Goal: Task Accomplishment & Management: Complete application form

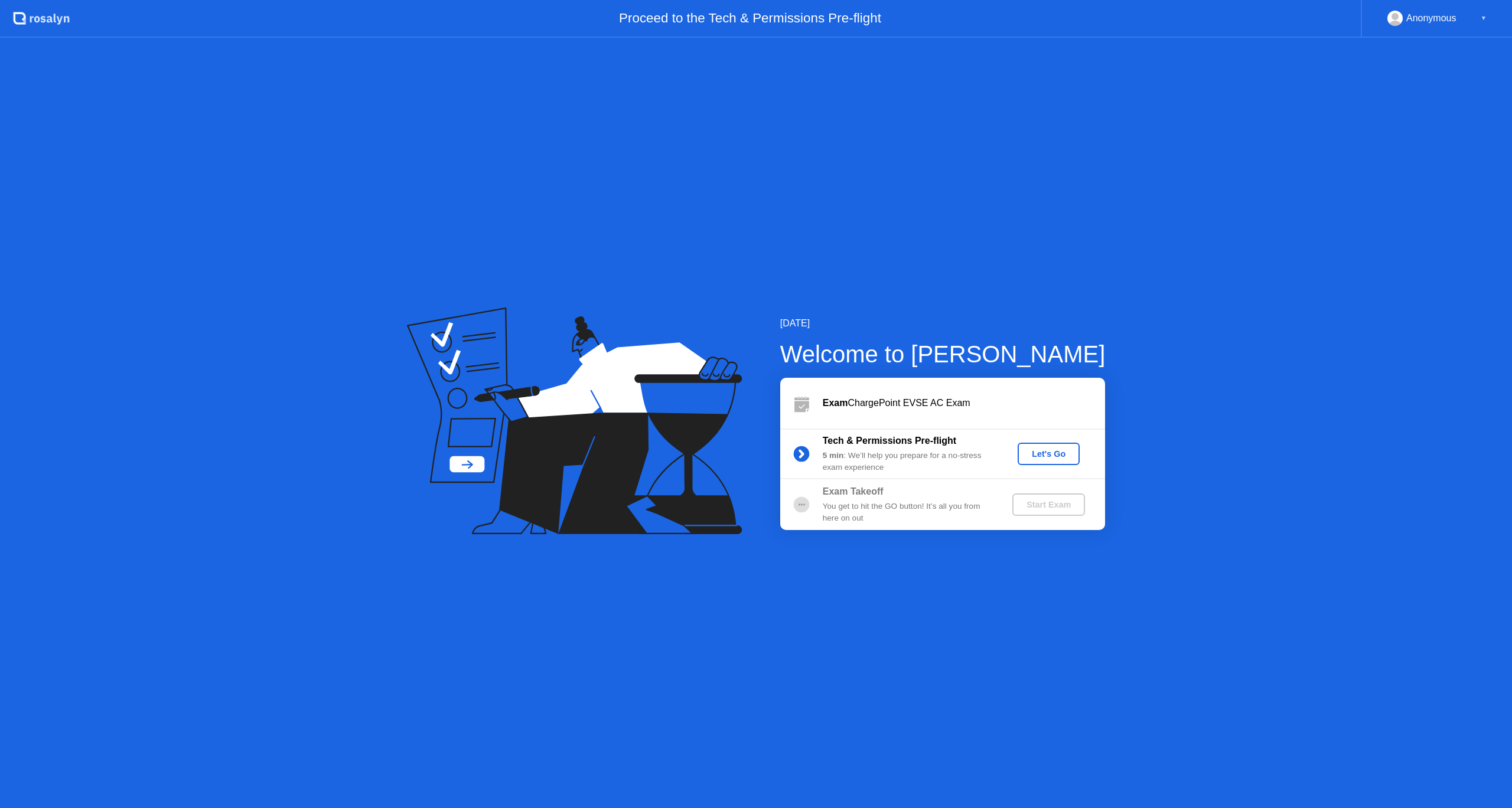
click at [1048, 457] on div "Let's Go" at bounding box center [1048, 454] width 53 height 10
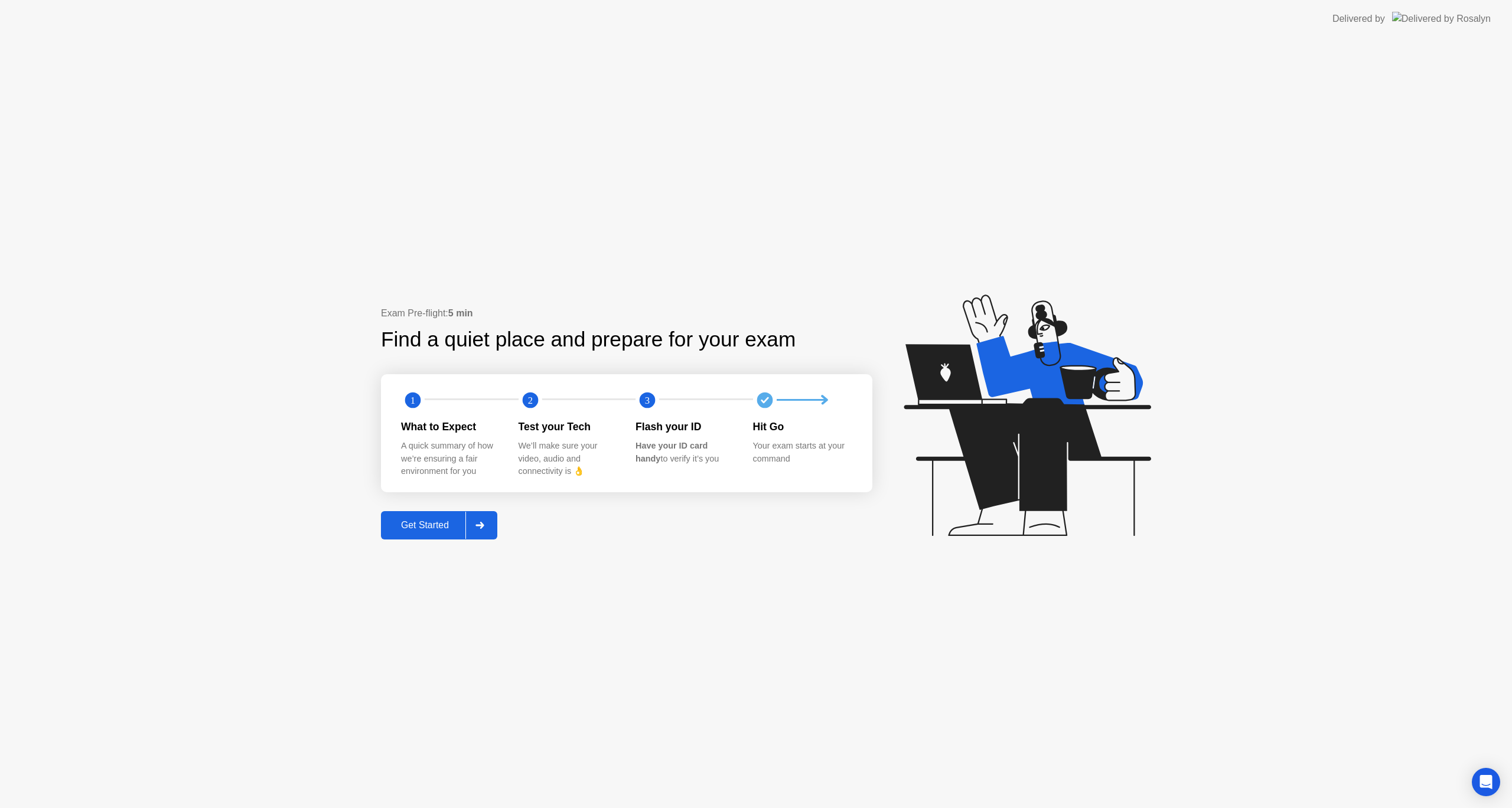
click at [441, 517] on button "Get Started" at bounding box center [440, 526] width 117 height 29
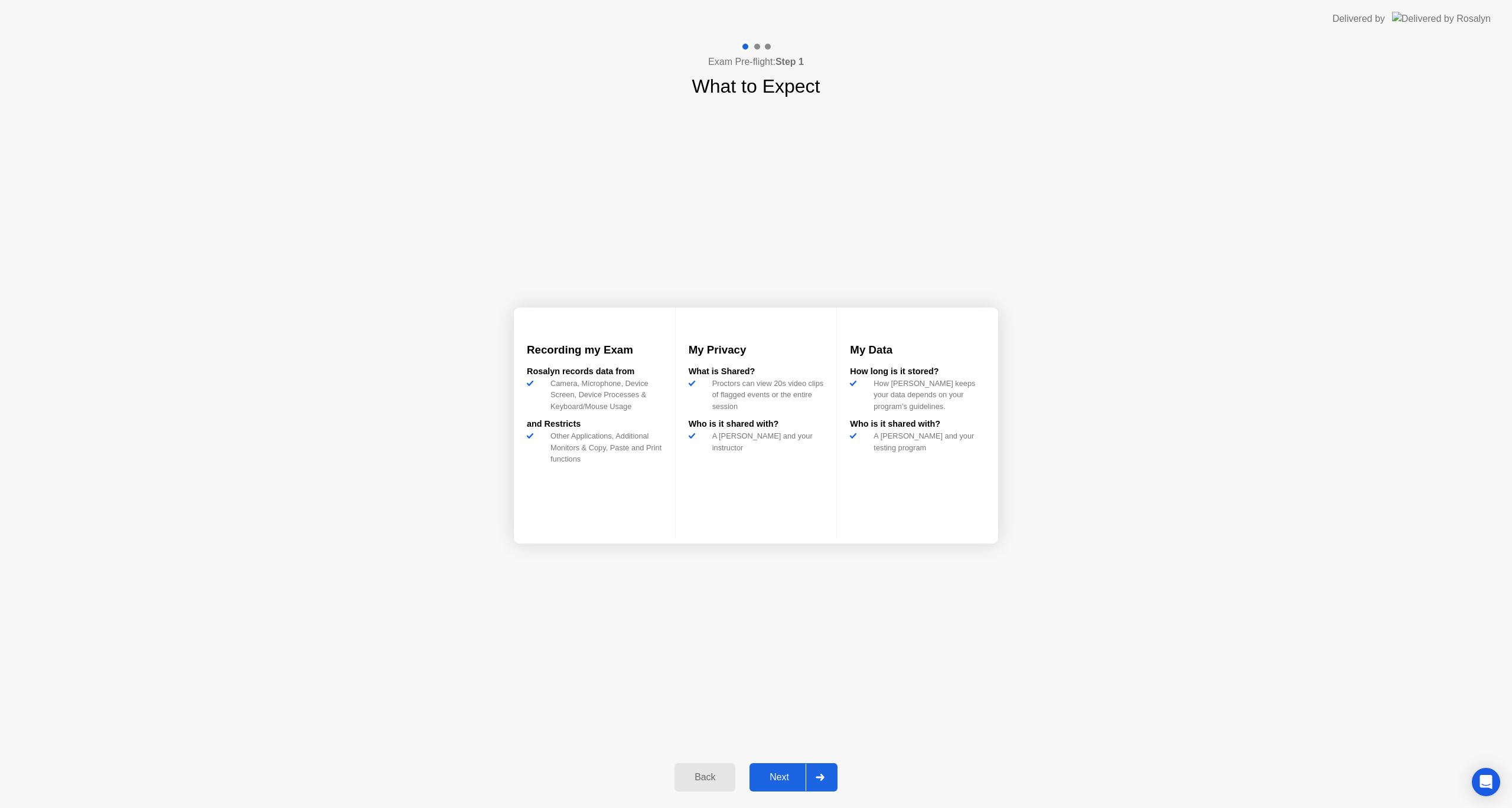
click at [785, 776] on div "Next" at bounding box center [779, 778] width 53 height 11
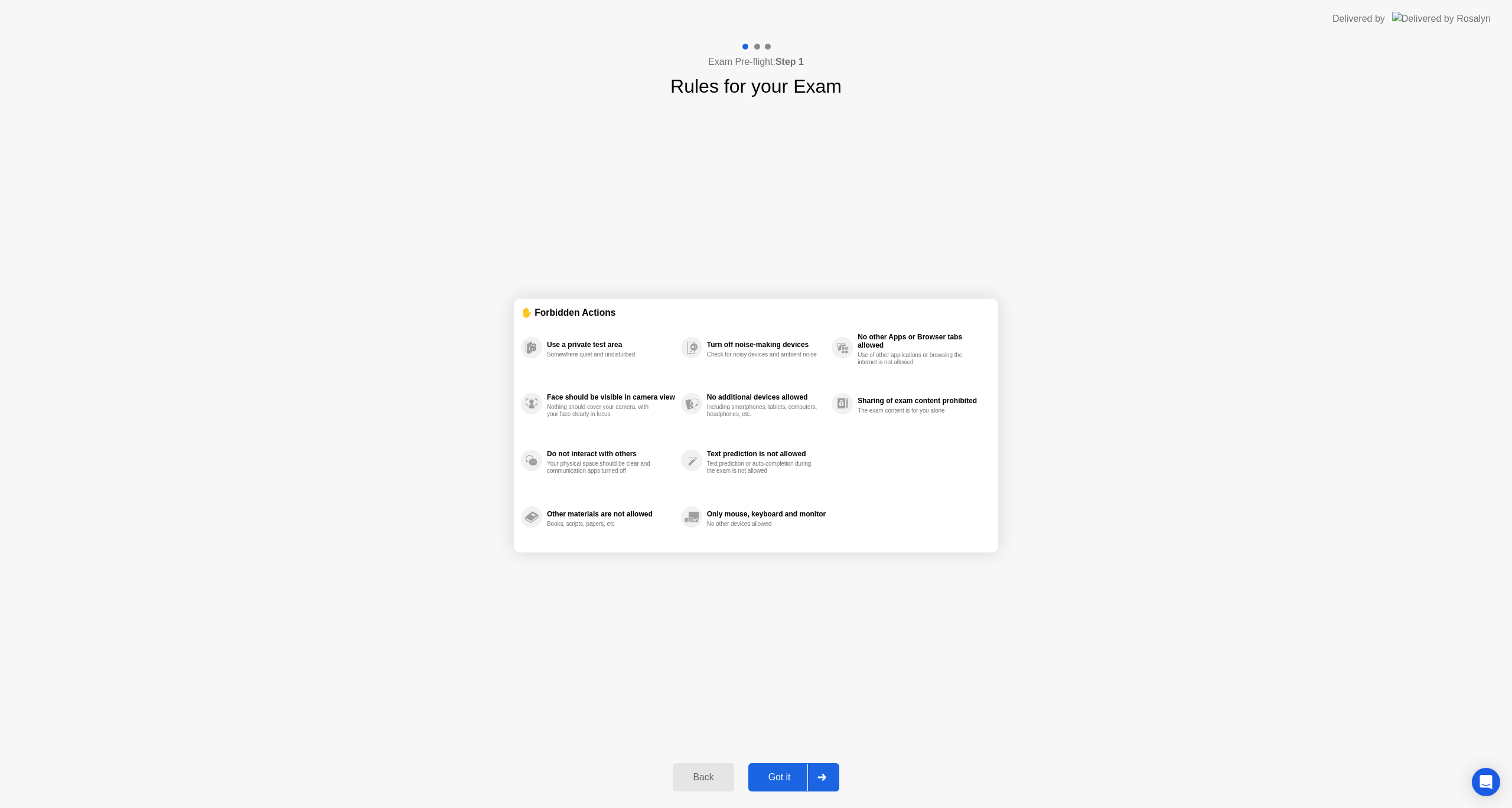
click at [781, 772] on div "Got it" at bounding box center [780, 778] width 56 height 11
select select "**********"
select select "*******"
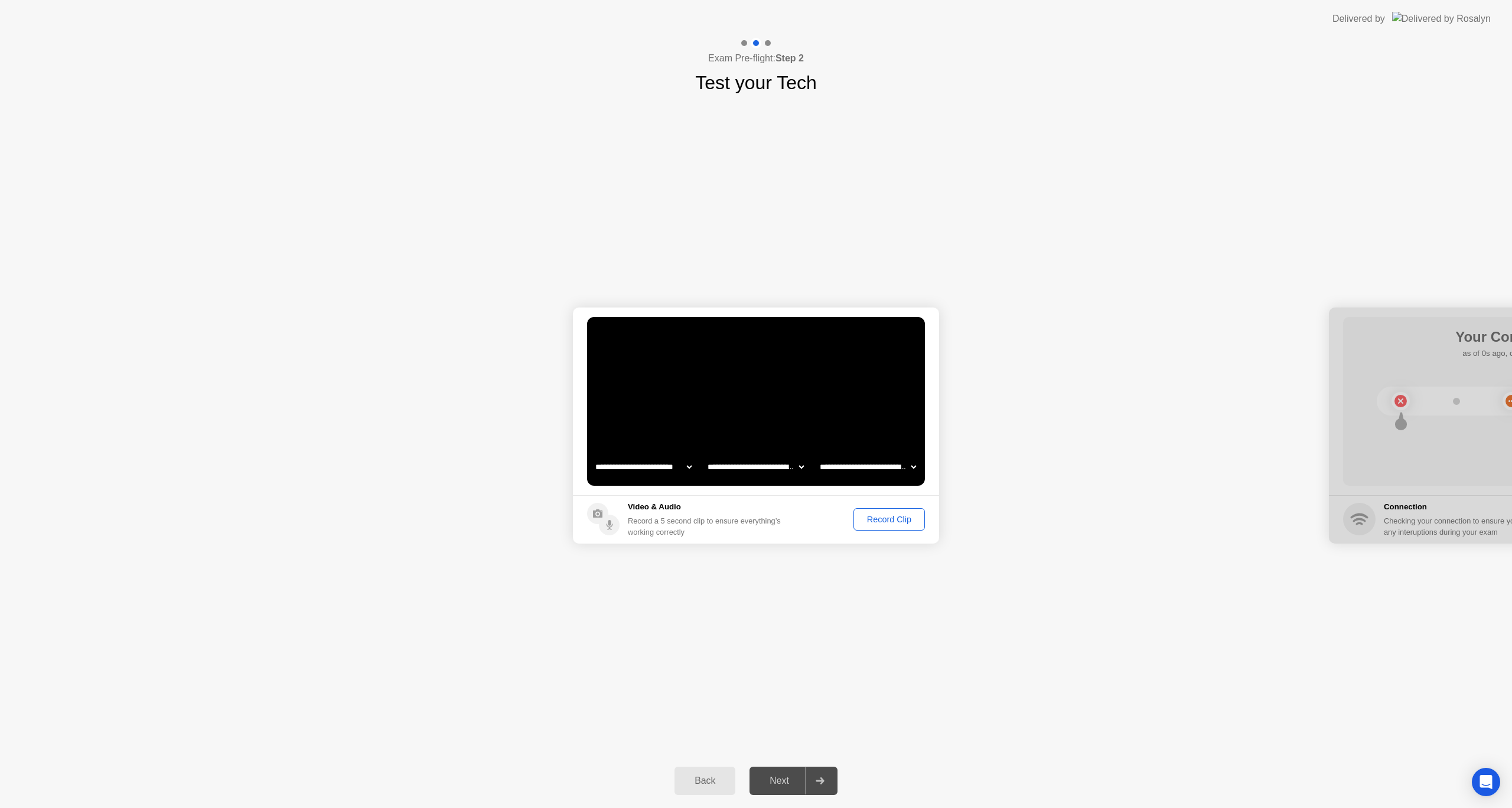
click at [644, 465] on select "**********" at bounding box center [643, 467] width 101 height 23
click at [669, 466] on select "**********" at bounding box center [643, 467] width 101 height 23
click at [911, 469] on select "**********" at bounding box center [868, 467] width 101 height 23
drag, startPoint x: 1471, startPoint y: 344, endPoint x: 1294, endPoint y: 431, distance: 197.2
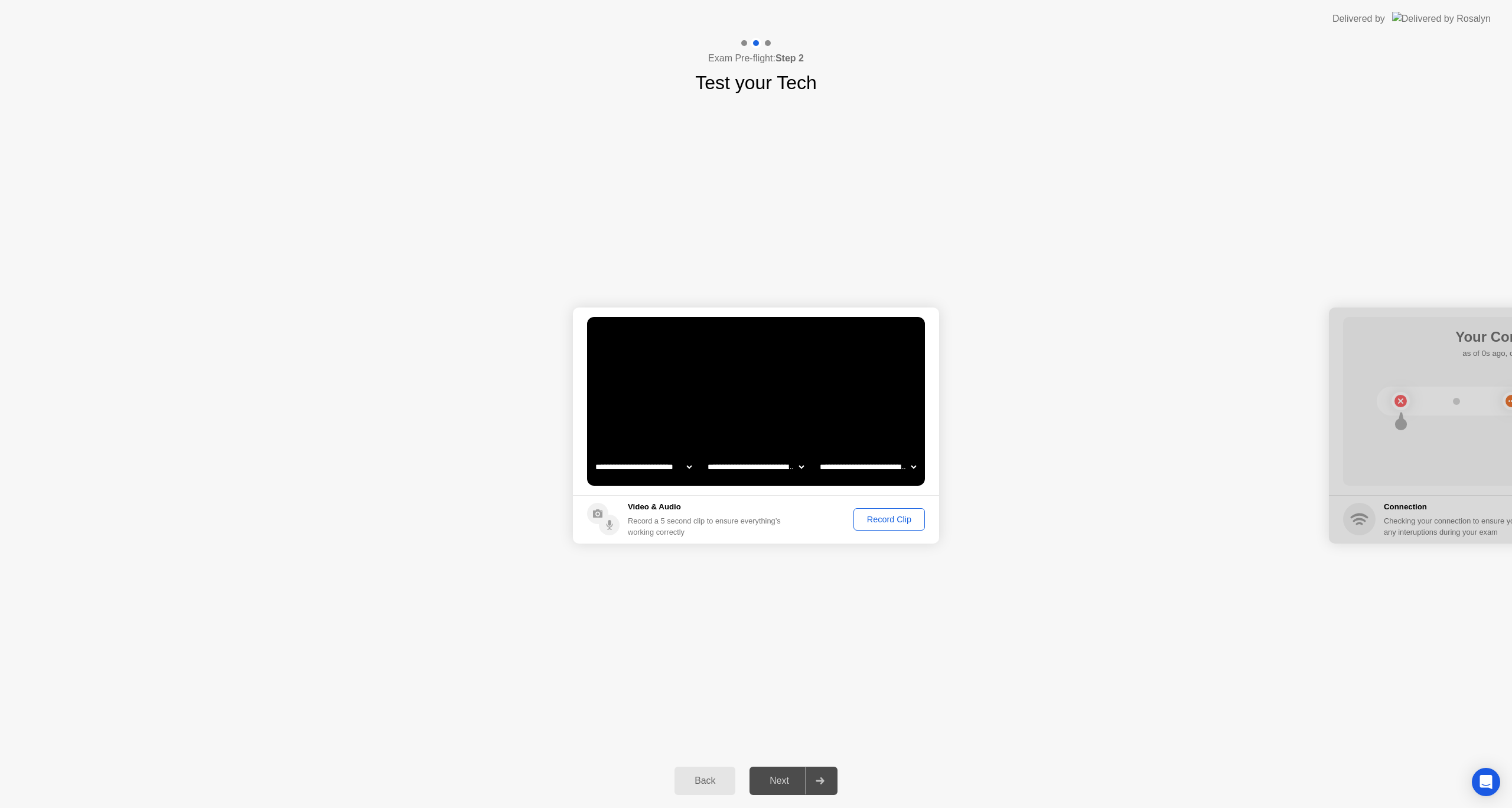
click at [1347, 359] on div at bounding box center [1512, 425] width 366 height 236
drag, startPoint x: 1403, startPoint y: 401, endPoint x: 1397, endPoint y: 404, distance: 6.7
click at [1404, 402] on div at bounding box center [1512, 425] width 366 height 236
drag, startPoint x: 912, startPoint y: 612, endPoint x: 740, endPoint y: 610, distance: 172.0
click at [909, 608] on div "**********" at bounding box center [756, 425] width 1512 height 657
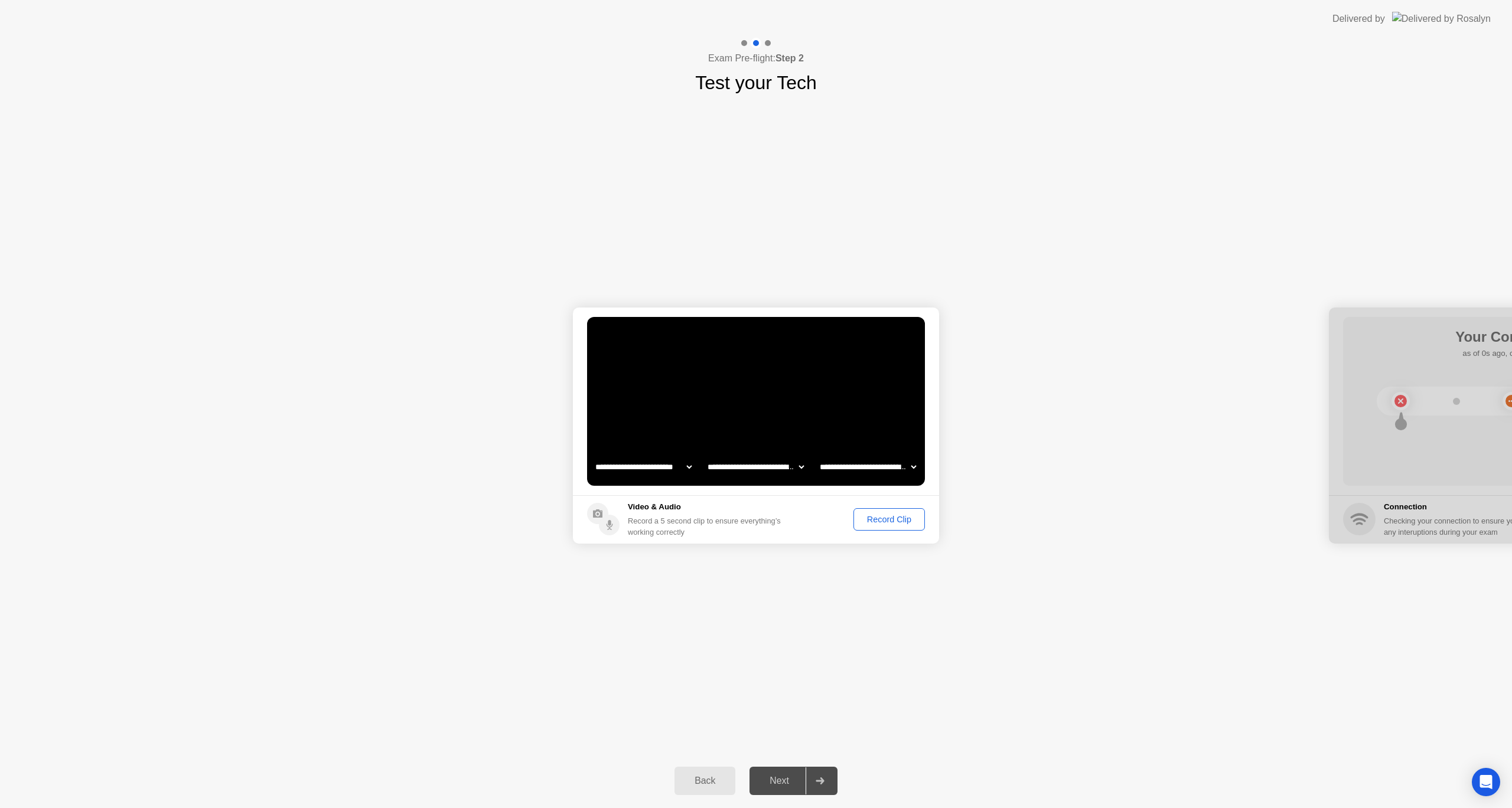
click at [897, 521] on div "Record Clip" at bounding box center [889, 519] width 63 height 10
click at [820, 517] on div "Replay Clip" at bounding box center [825, 519] width 77 height 10
click at [889, 521] on div "Retry" at bounding box center [899, 519] width 44 height 10
click at [874, 525] on div "Record Clip" at bounding box center [889, 519] width 63 height 10
click at [806, 510] on button "Replay Clip" at bounding box center [825, 519] width 85 height 25
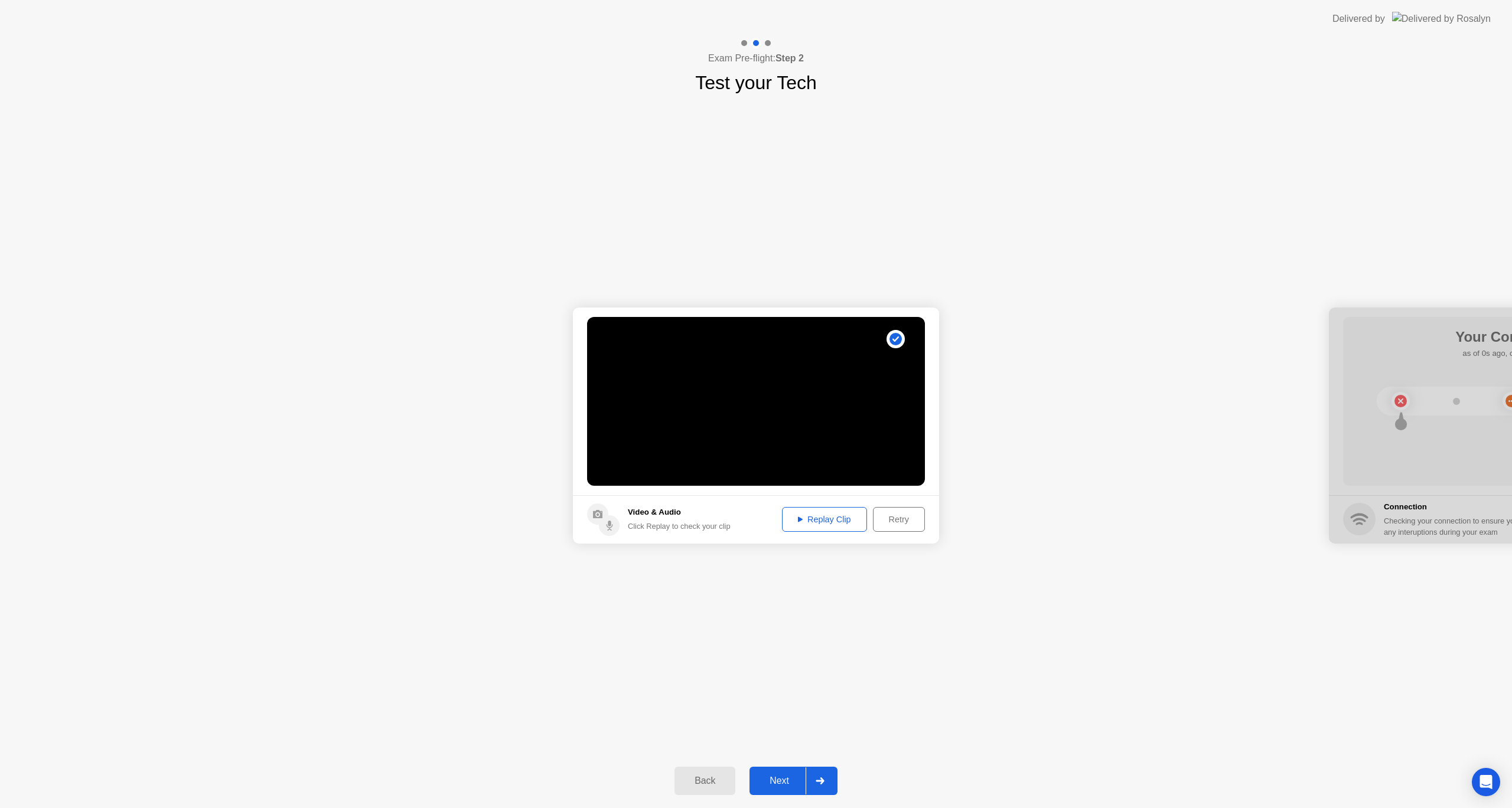
click at [896, 521] on div "Retry" at bounding box center [899, 519] width 44 height 10
click at [881, 519] on div "Record Clip" at bounding box center [889, 519] width 63 height 10
click at [800, 518] on div "Replay Clip" at bounding box center [825, 519] width 77 height 10
click at [776, 786] on div "Next" at bounding box center [779, 781] width 53 height 11
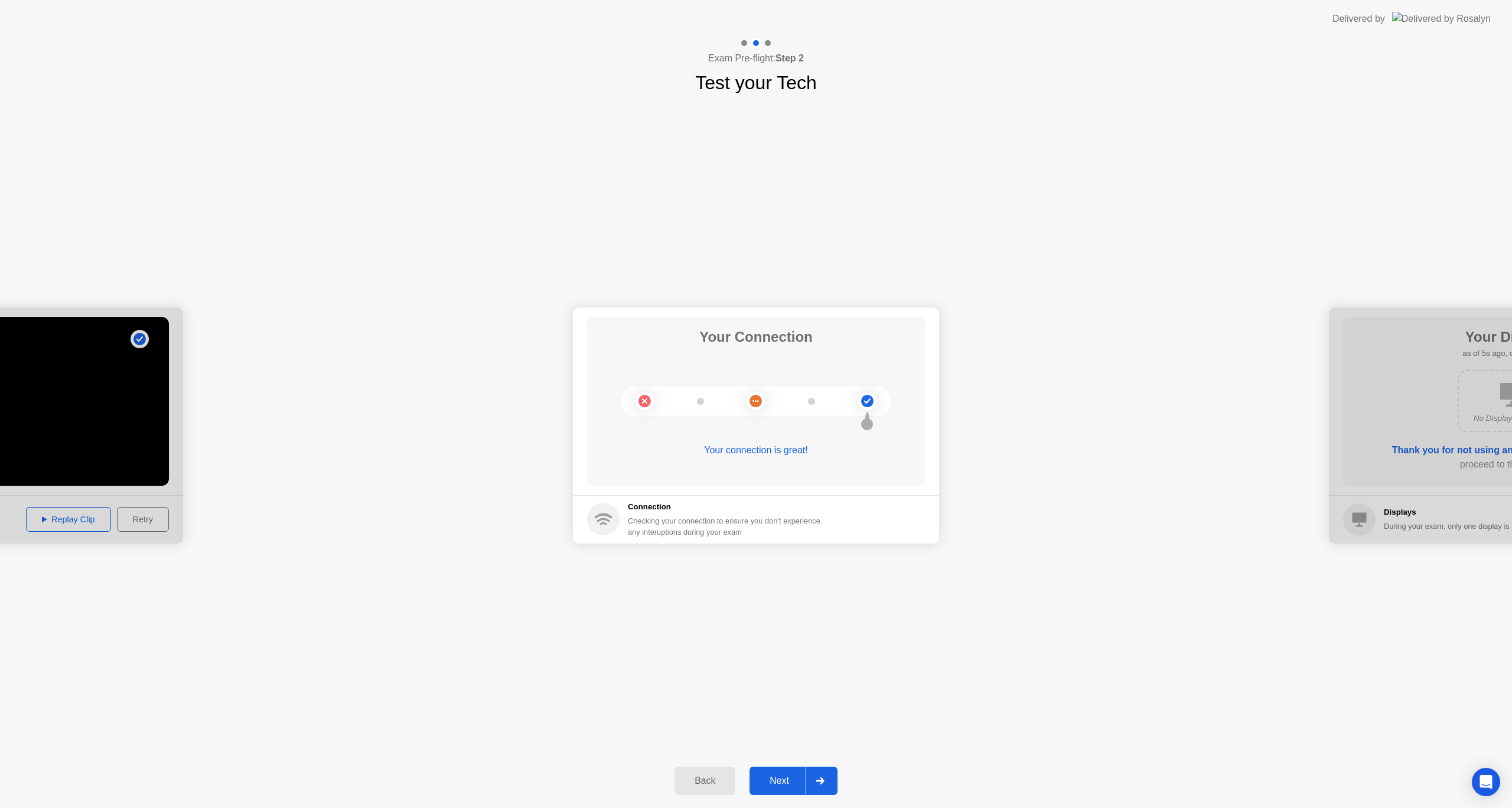
click at [776, 779] on div "Next" at bounding box center [779, 781] width 53 height 11
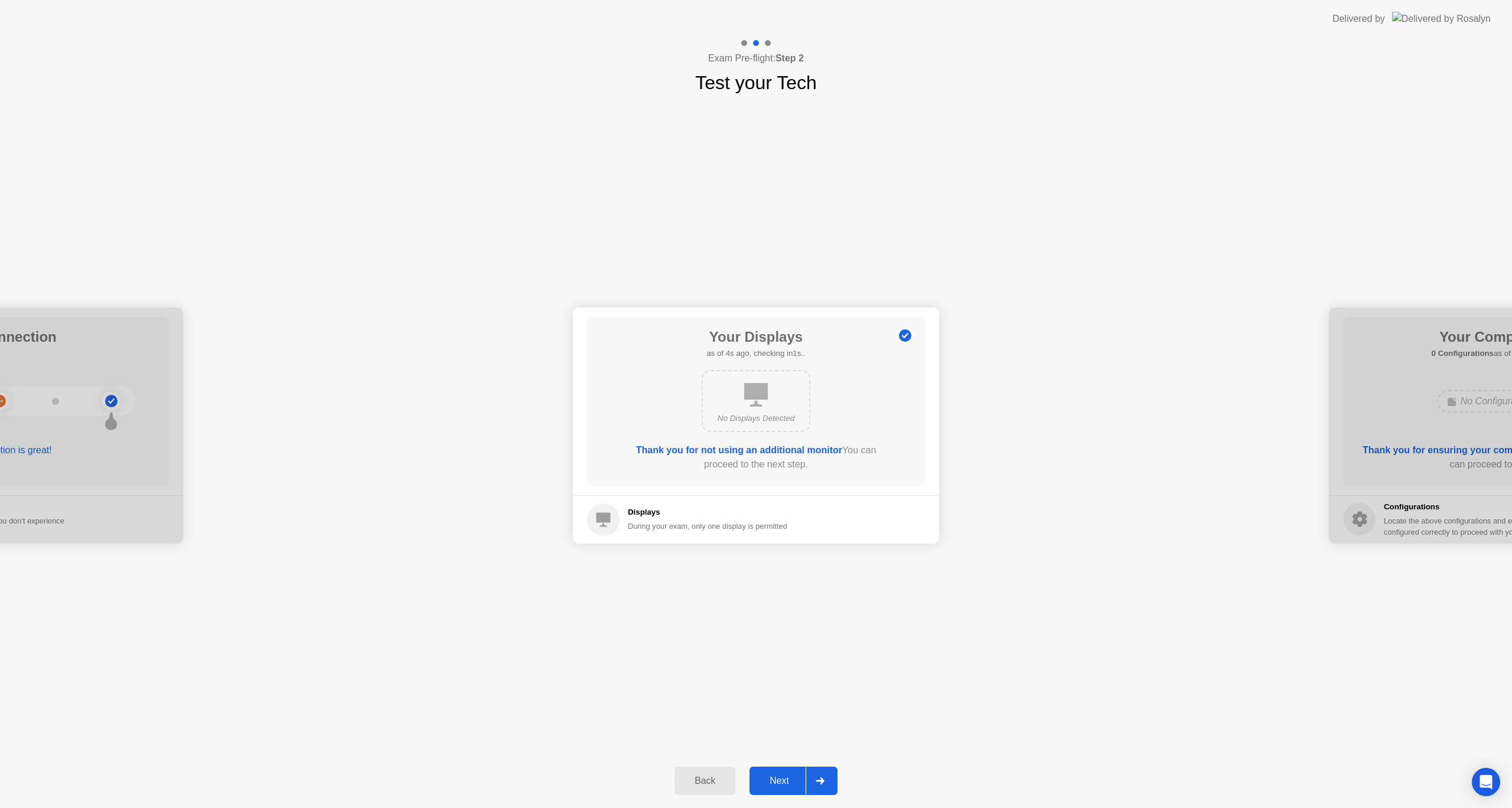
click at [792, 776] on div "Next" at bounding box center [779, 781] width 53 height 11
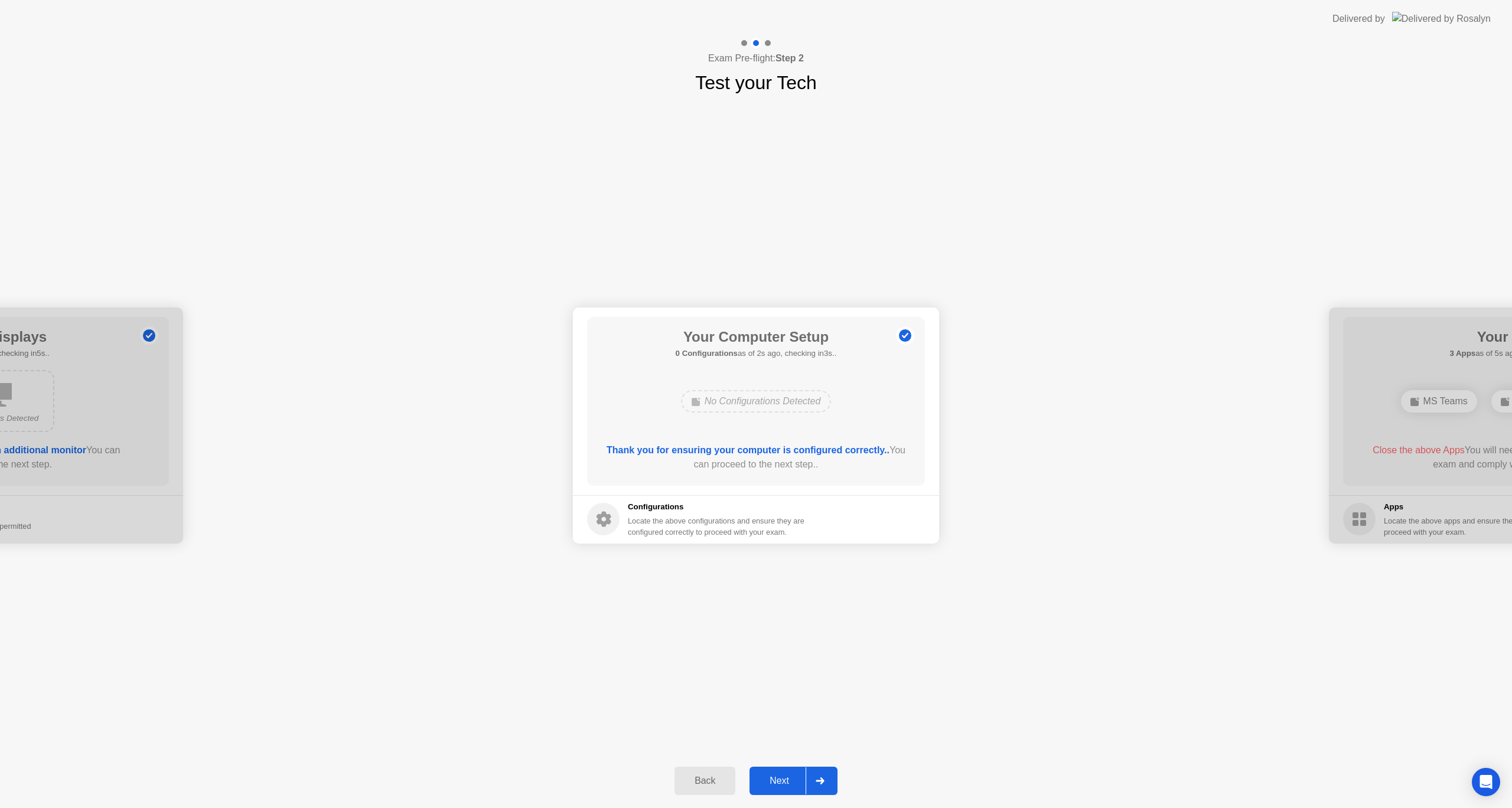
click at [795, 780] on div "Next" at bounding box center [779, 781] width 53 height 11
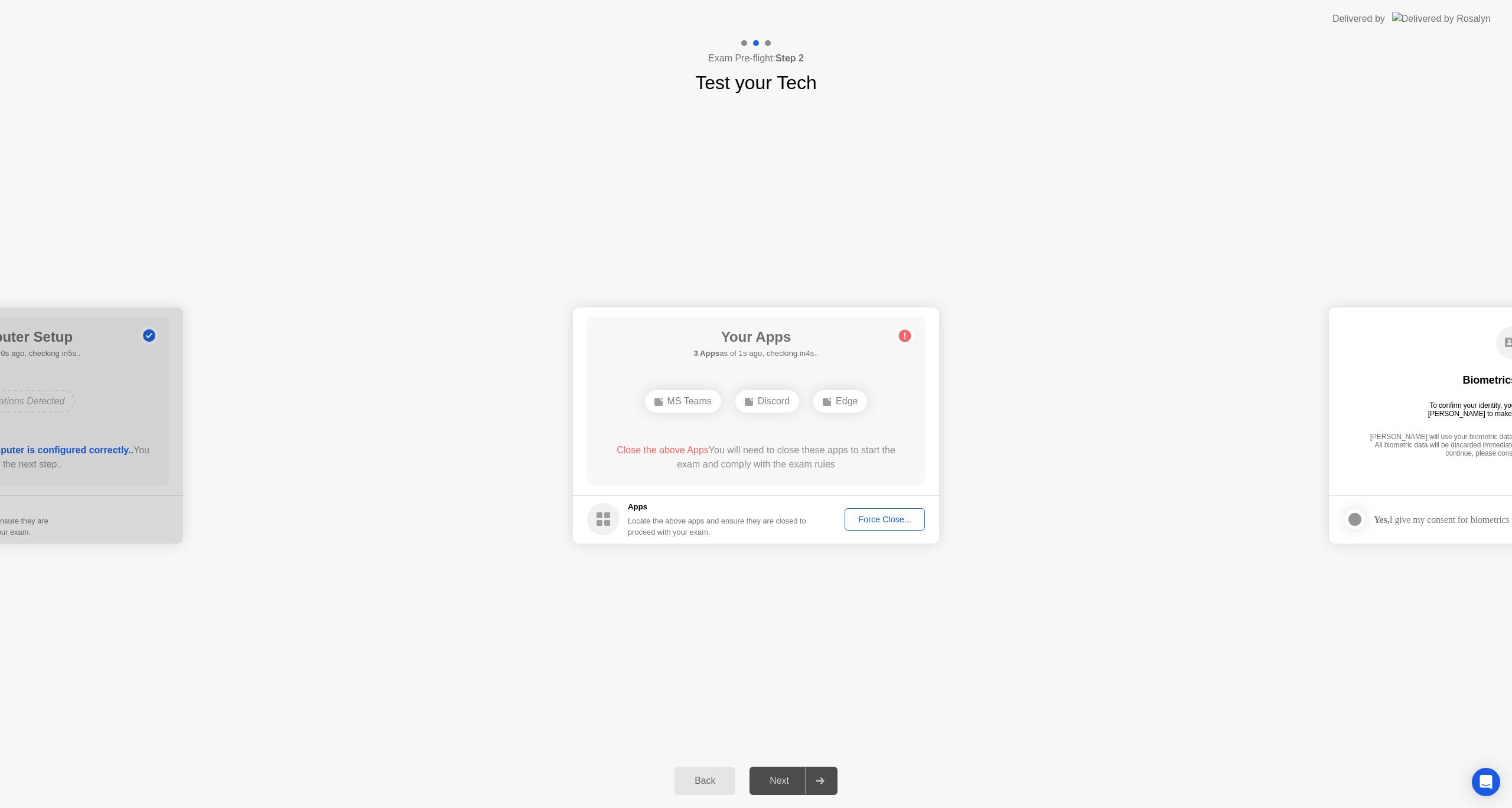
drag, startPoint x: 922, startPoint y: 673, endPoint x: 915, endPoint y: 669, distance: 8.1
click at [921, 672] on div "**********" at bounding box center [756, 425] width 1512 height 657
click at [861, 520] on div "Force Close..." at bounding box center [885, 519] width 72 height 10
click at [1123, 708] on div "**********" at bounding box center [756, 425] width 1512 height 657
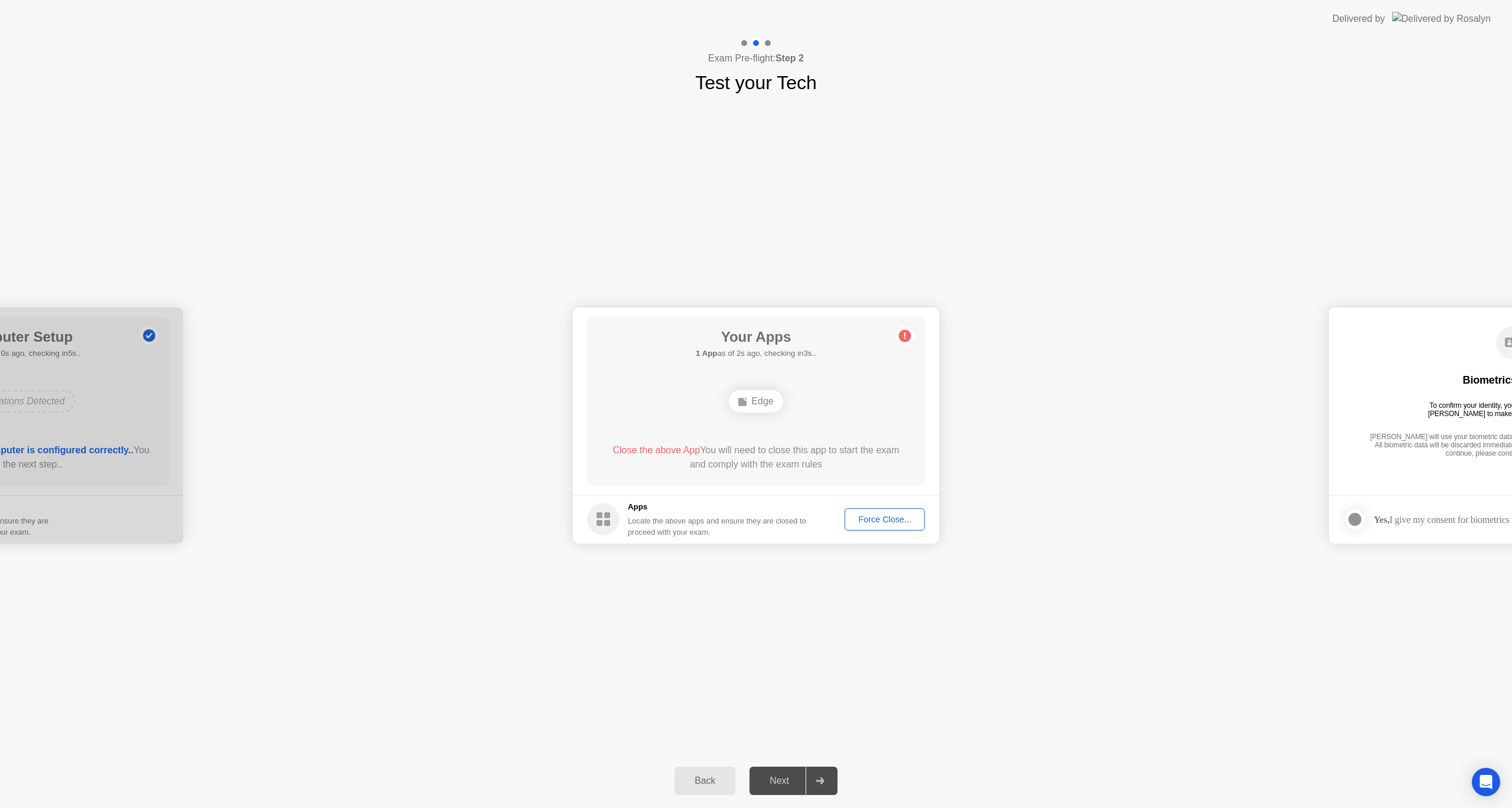
click at [913, 517] on div "Force Close..." at bounding box center [885, 519] width 72 height 10
click at [897, 337] on icon at bounding box center [905, 335] width 19 height 19
click at [757, 398] on div "Edge" at bounding box center [756, 401] width 54 height 22
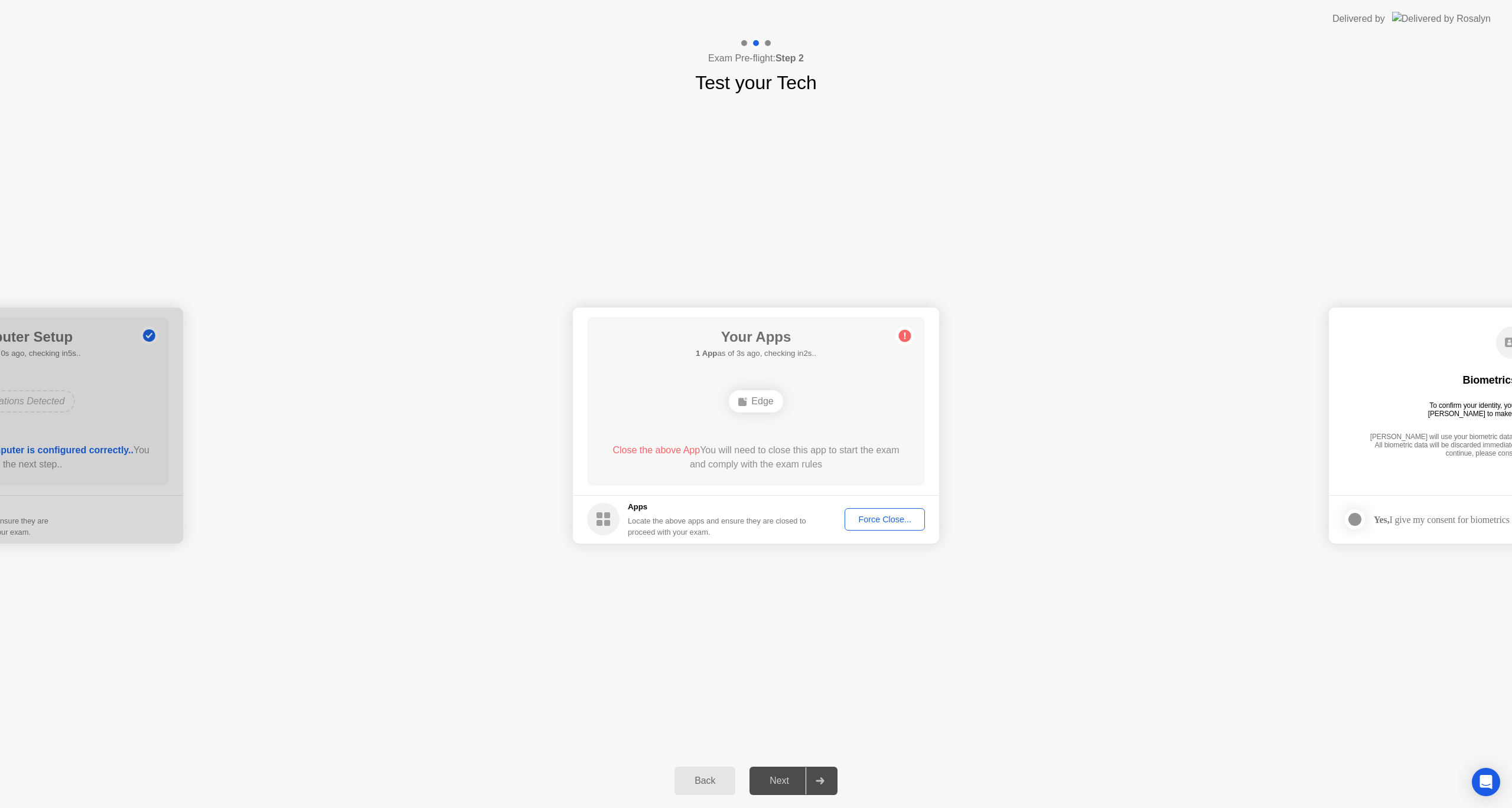
click at [882, 527] on button "Force Close..." at bounding box center [885, 519] width 81 height 22
click at [905, 512] on button "Force Close..." at bounding box center [885, 519] width 81 height 22
click at [755, 397] on div "Edge" at bounding box center [751, 396] width 54 height 22
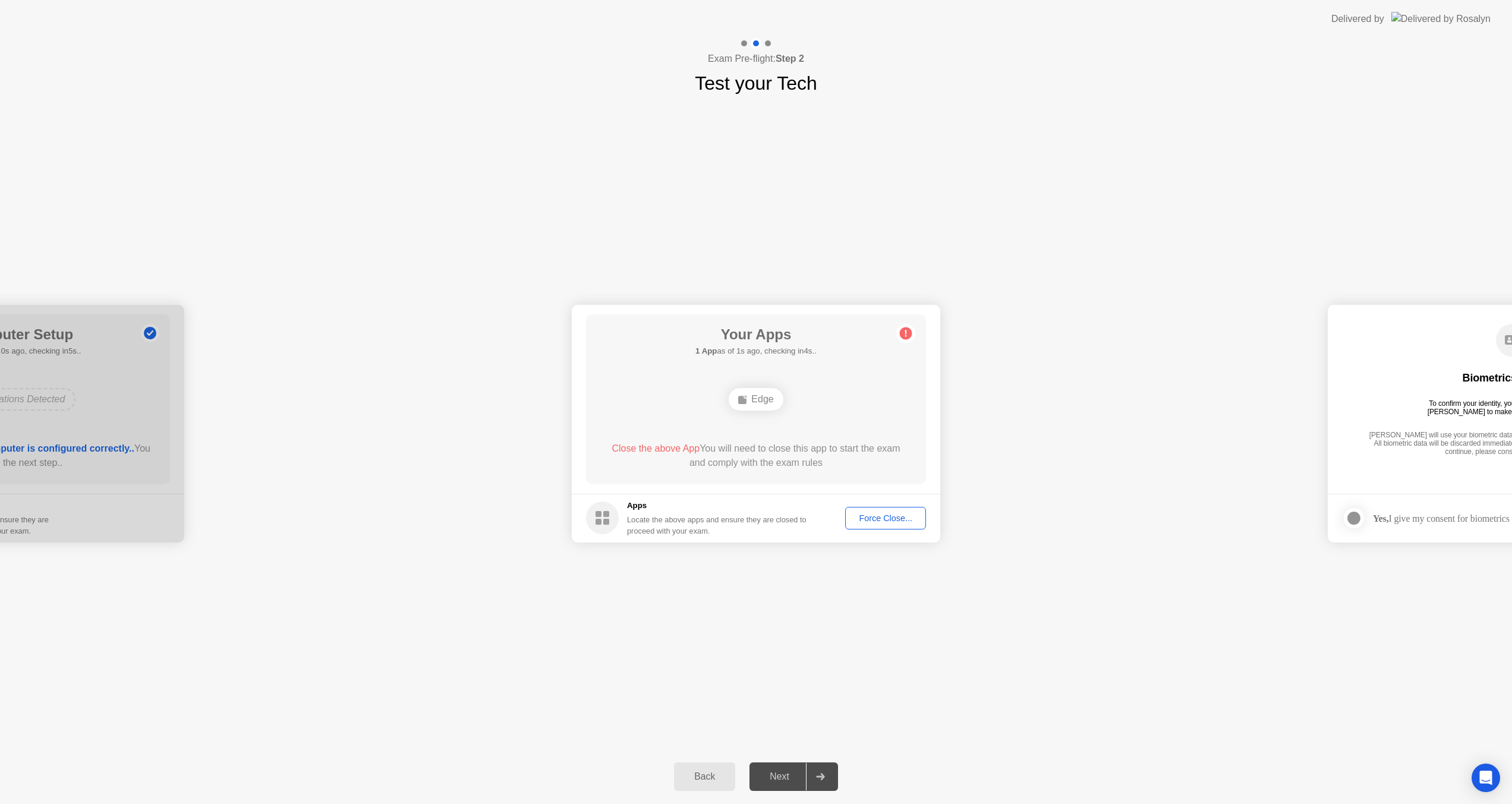
click at [904, 515] on div "Force Close..." at bounding box center [886, 518] width 72 height 10
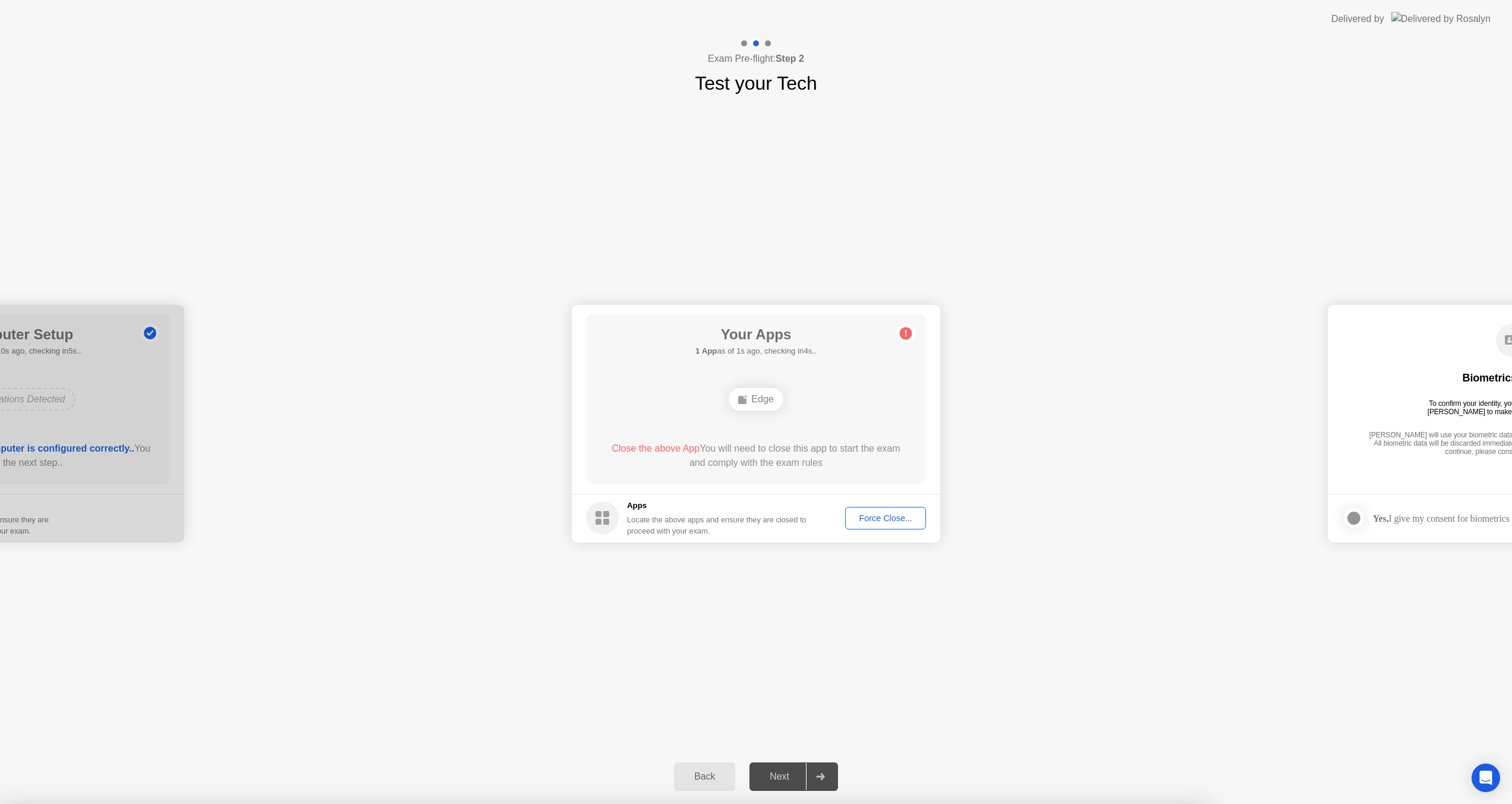
drag, startPoint x: 1223, startPoint y: 741, endPoint x: 1220, endPoint y: 746, distance: 5.8
click at [1224, 804] on div at bounding box center [756, 804] width 1512 height 0
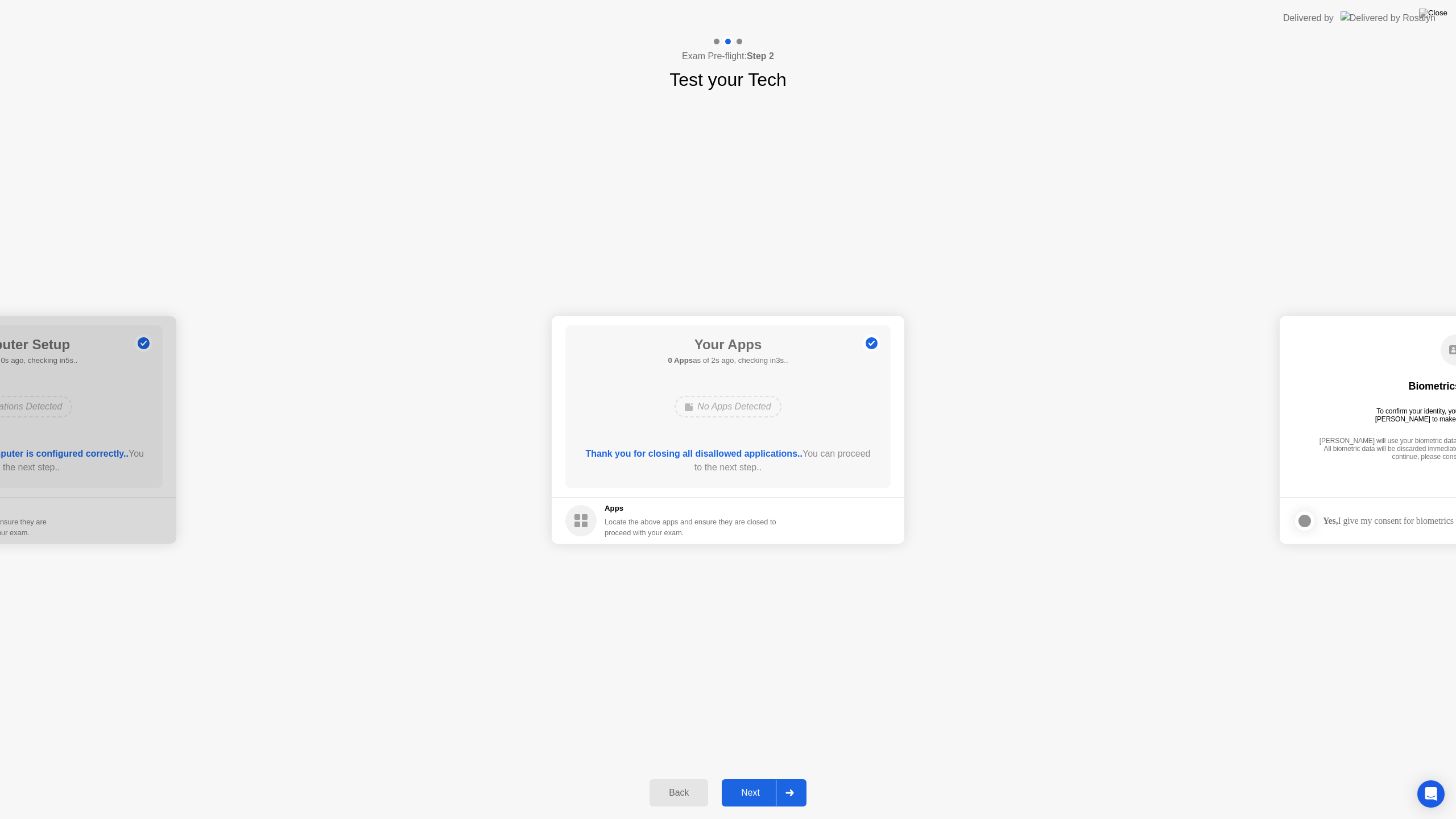
click at [741, 778] on div "Next" at bounding box center [750, 793] width 51 height 10
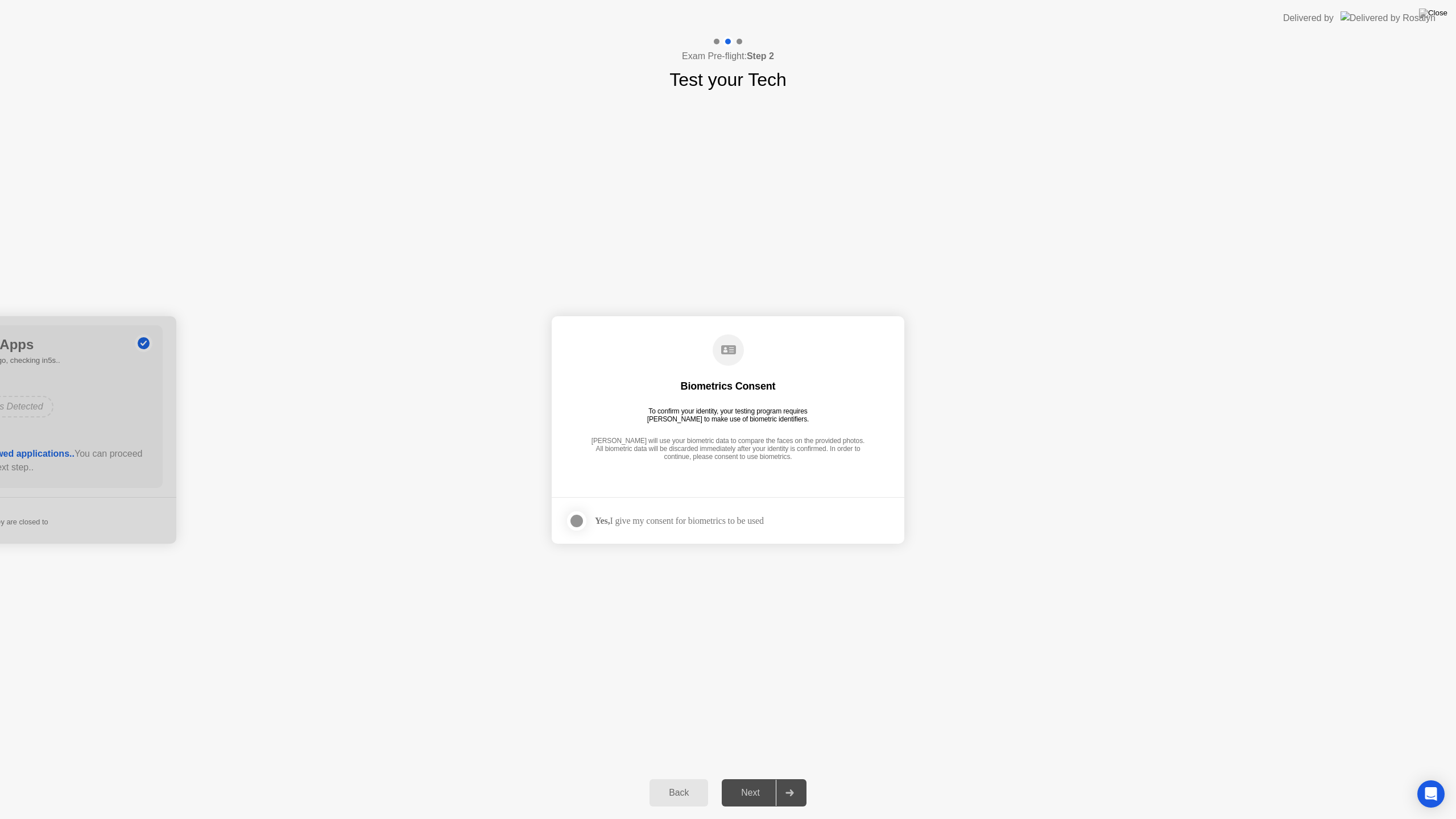
click at [581, 526] on div at bounding box center [577, 521] width 14 height 14
click at [755, 778] on div "Next" at bounding box center [750, 793] width 51 height 10
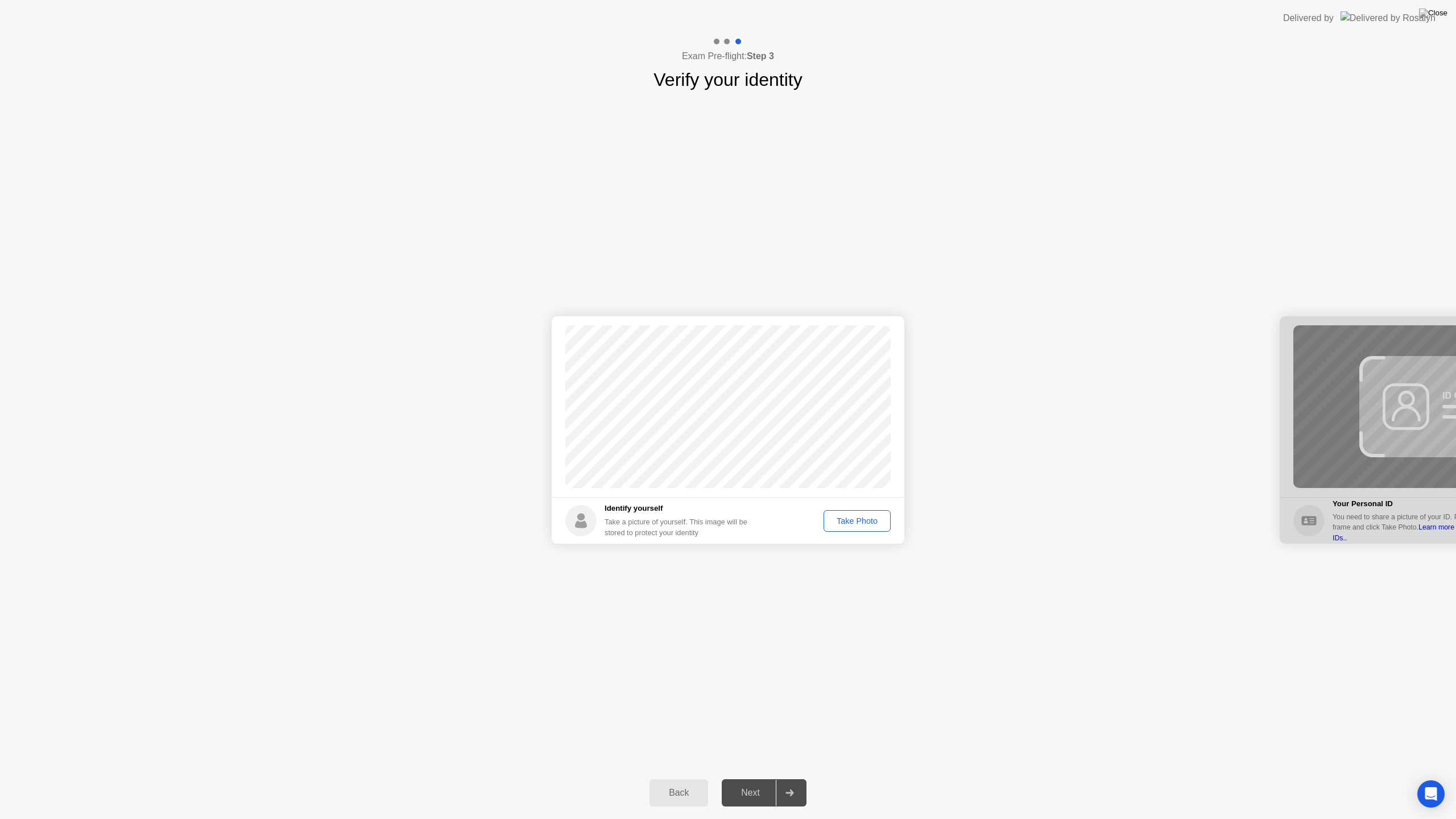
click at [836, 531] on button "Take Photo" at bounding box center [857, 520] width 67 height 22
click at [741, 778] on div "Next" at bounding box center [750, 793] width 51 height 10
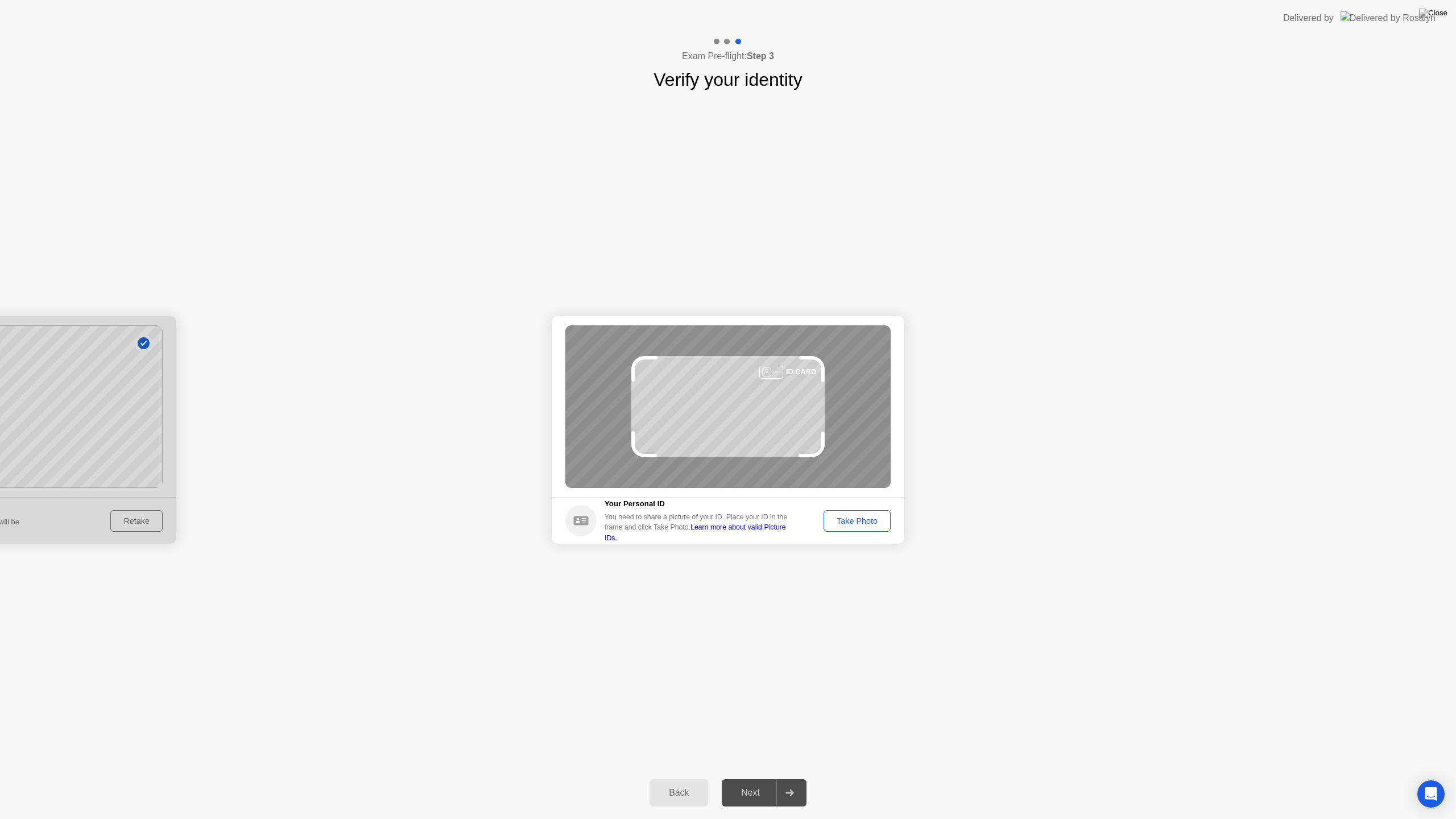
click at [852, 524] on div "Take Photo" at bounding box center [857, 521] width 59 height 10
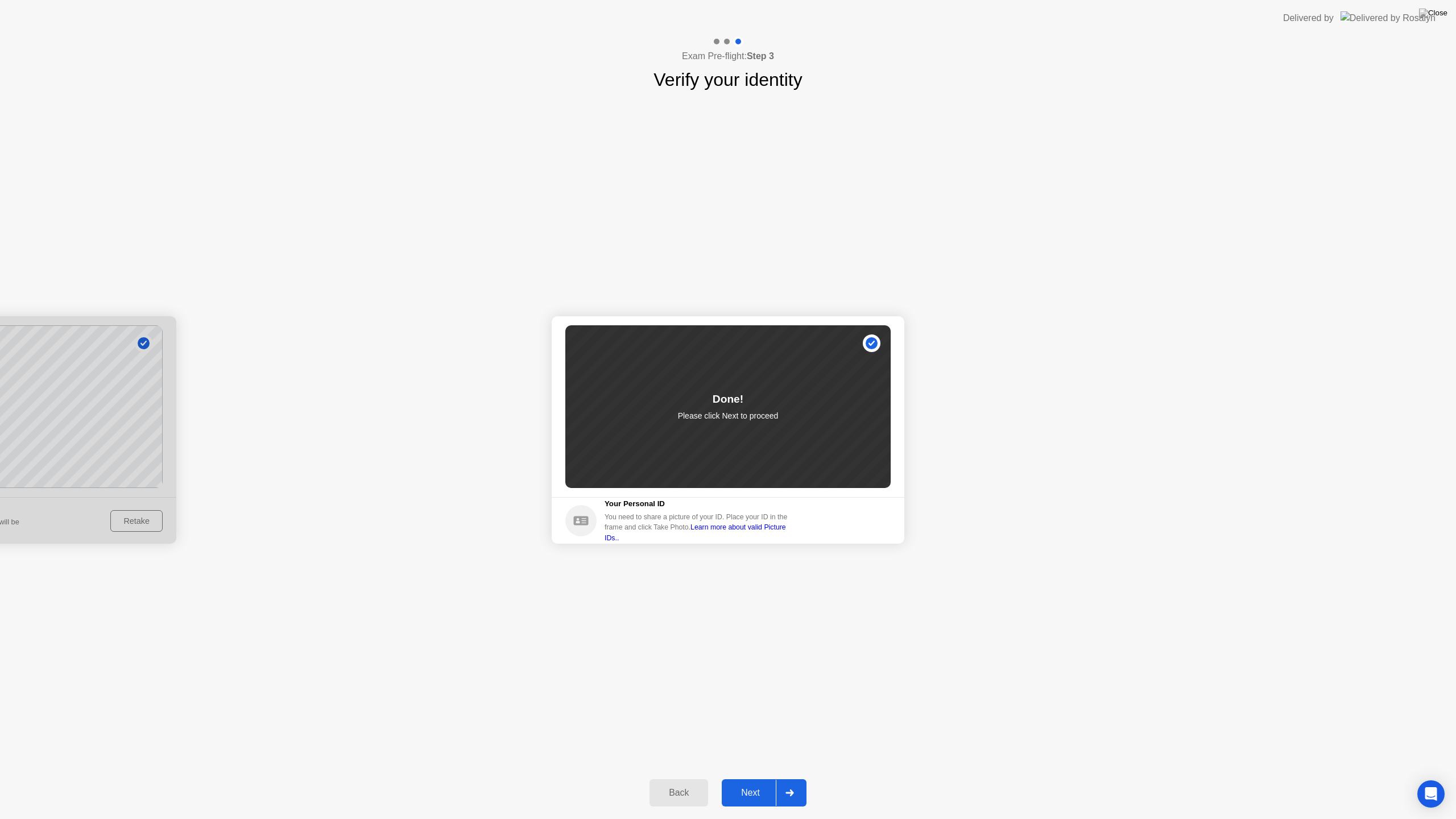
click at [773, 778] on div "Next" at bounding box center [750, 793] width 51 height 10
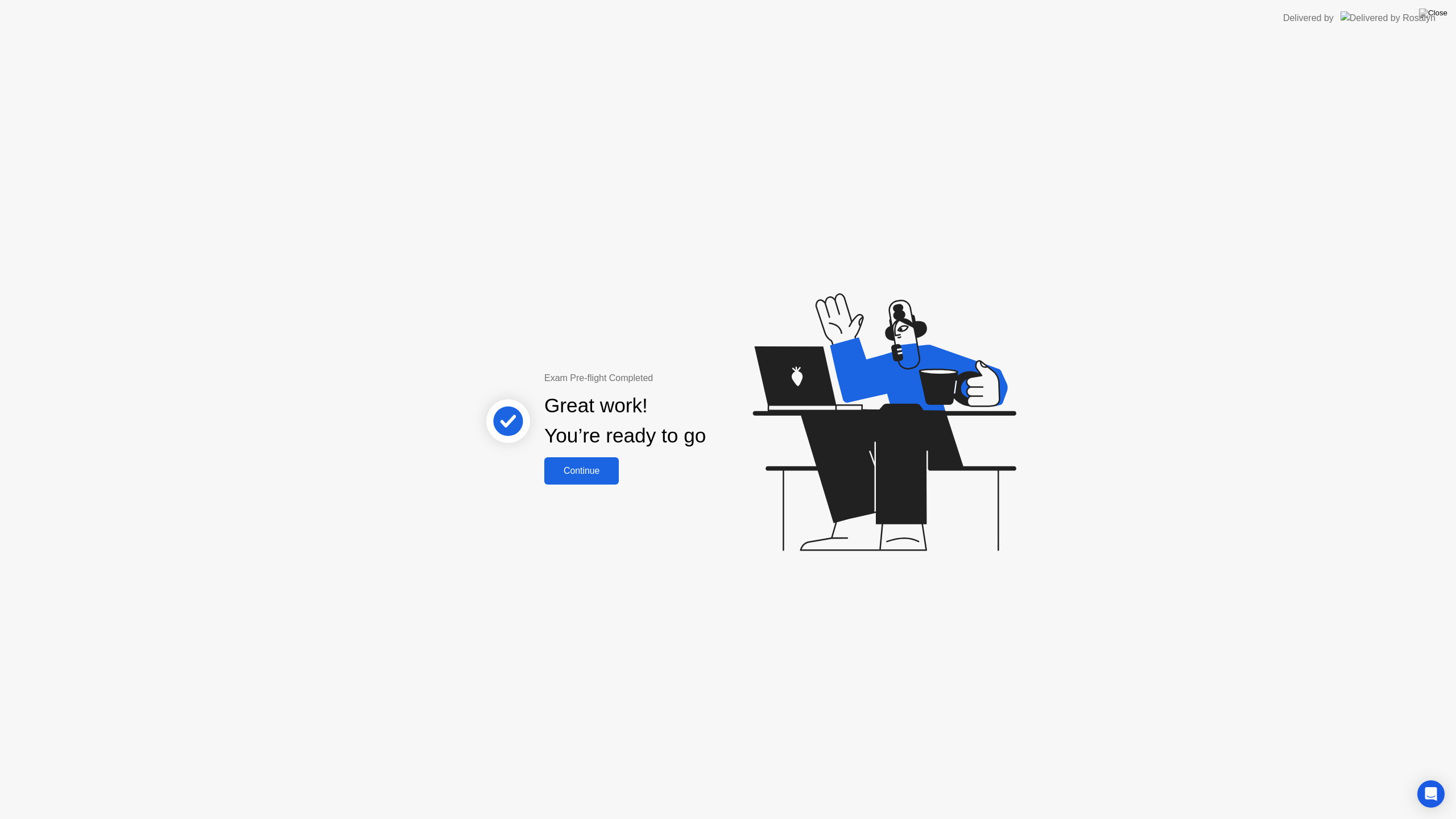
click at [595, 482] on button "Continue" at bounding box center [582, 471] width 74 height 28
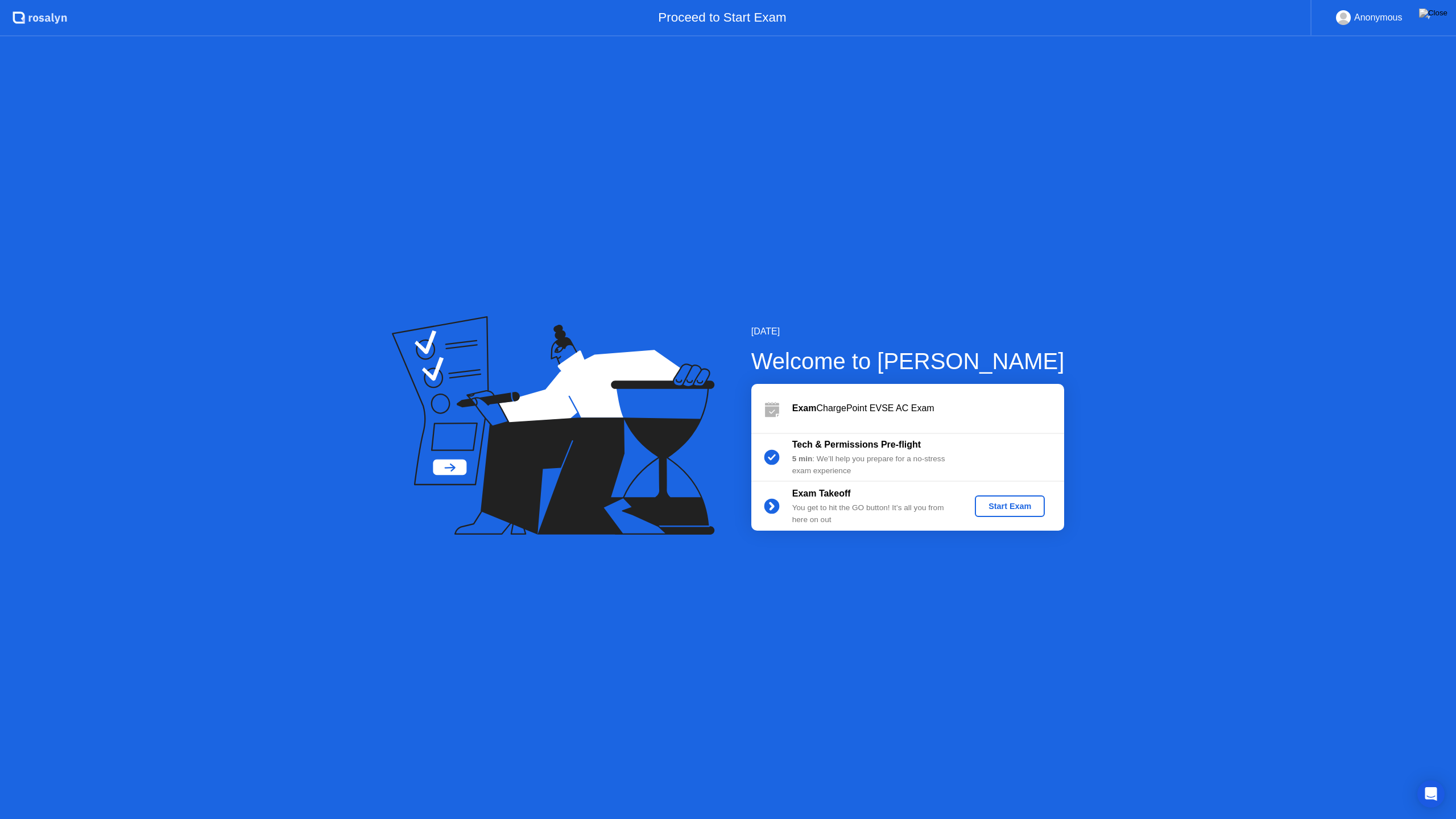
click at [1027, 505] on div "Start Exam" at bounding box center [1010, 506] width 60 height 10
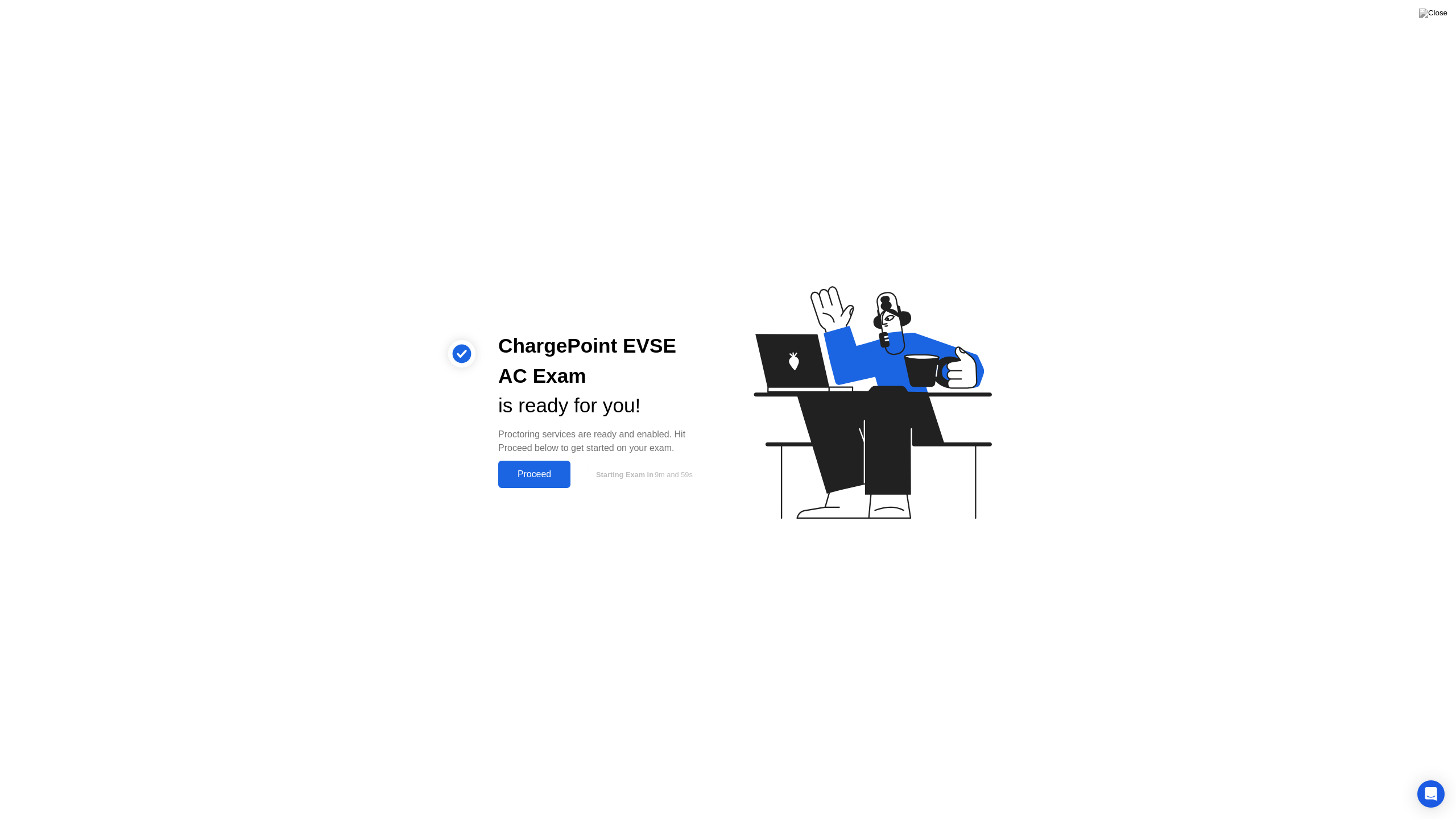
click at [544, 477] on div "Proceed" at bounding box center [535, 474] width 66 height 10
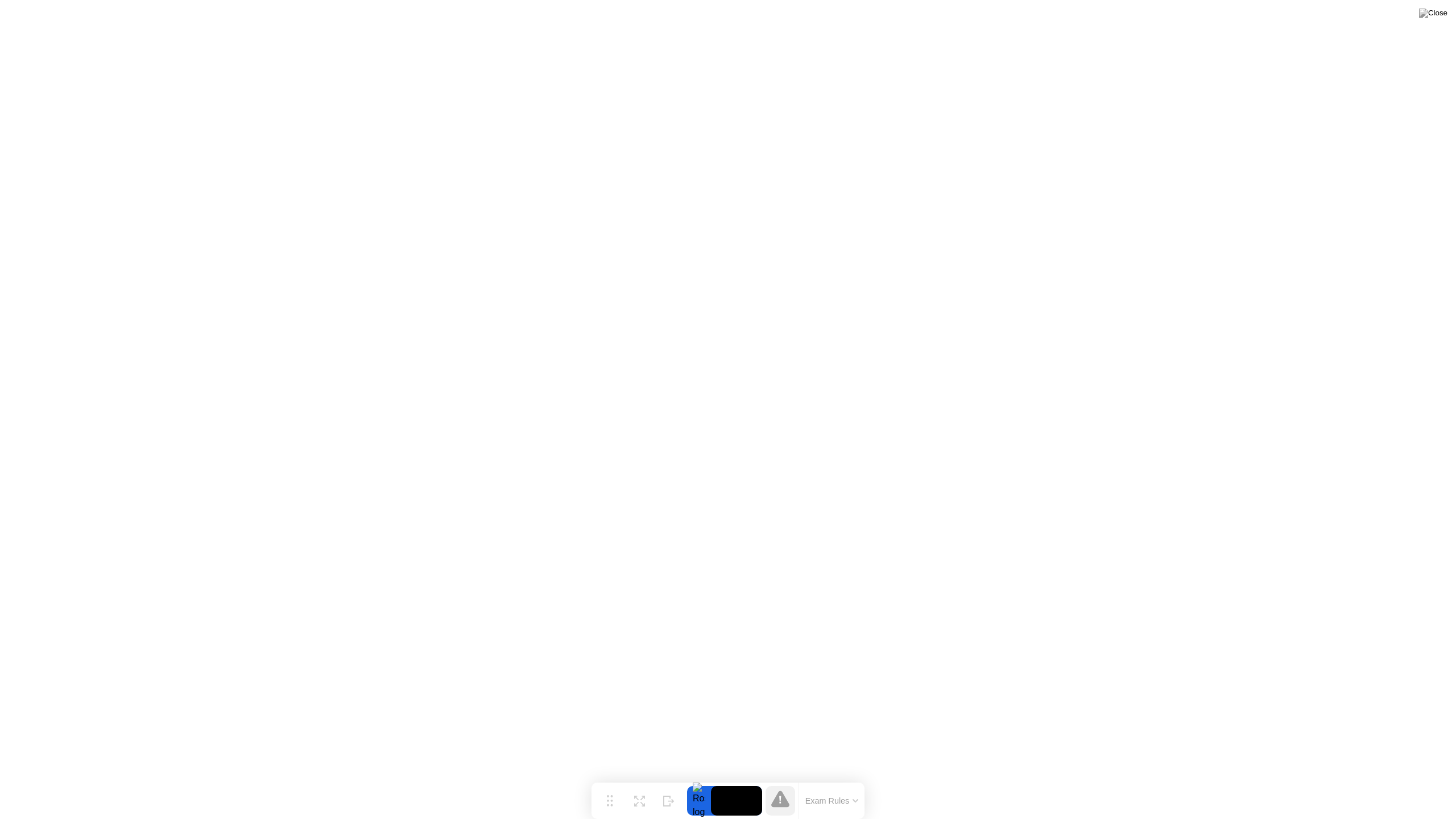
click at [847, 778] on button "Exam Rules" at bounding box center [832, 801] width 60 height 10
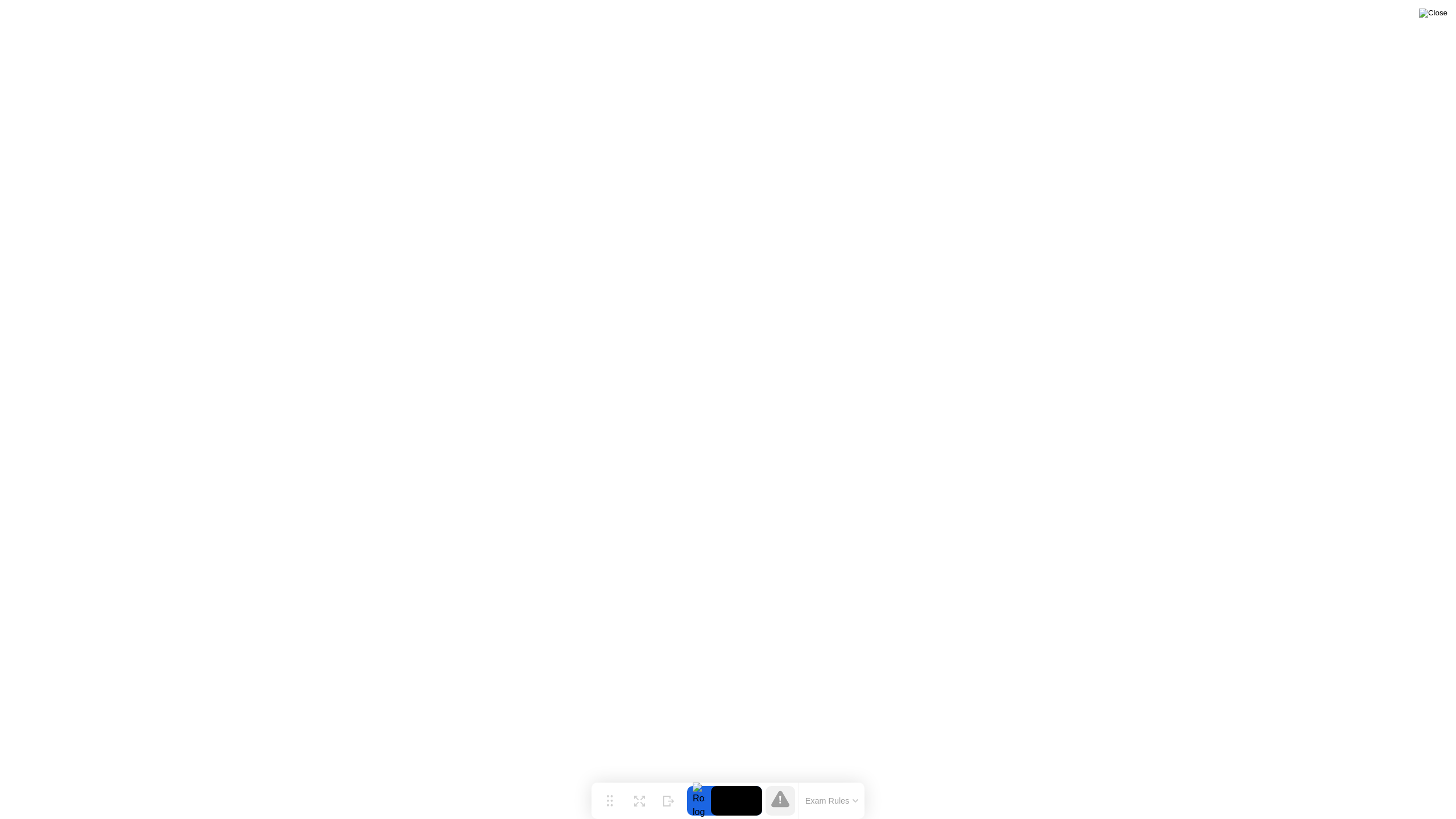
click at [1446, 9] on img at bounding box center [1433, 13] width 29 height 10
click at [824, 778] on button "Exam Rules" at bounding box center [832, 801] width 60 height 10
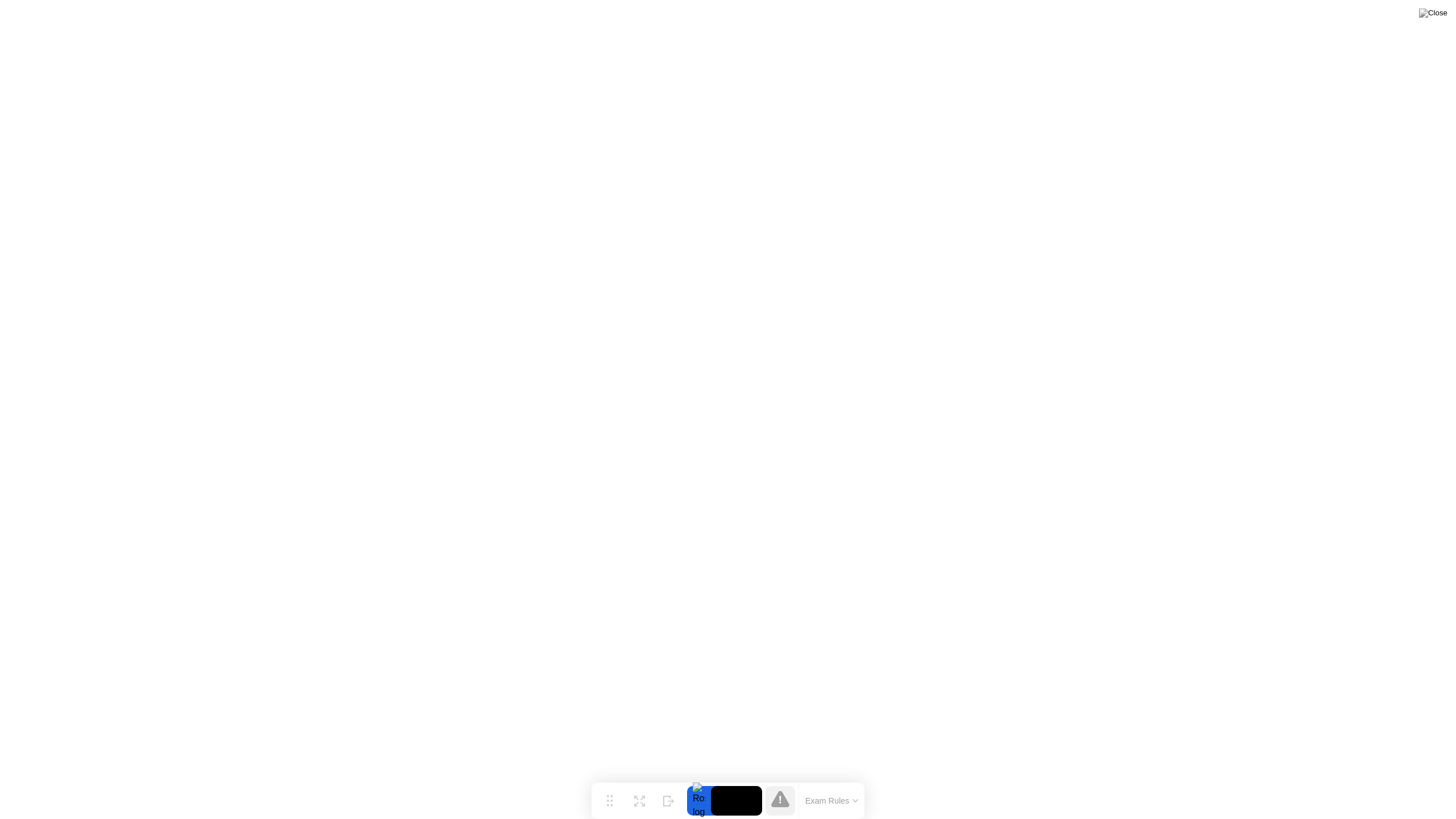
click at [848, 778] on button "Exam Rules" at bounding box center [832, 801] width 60 height 10
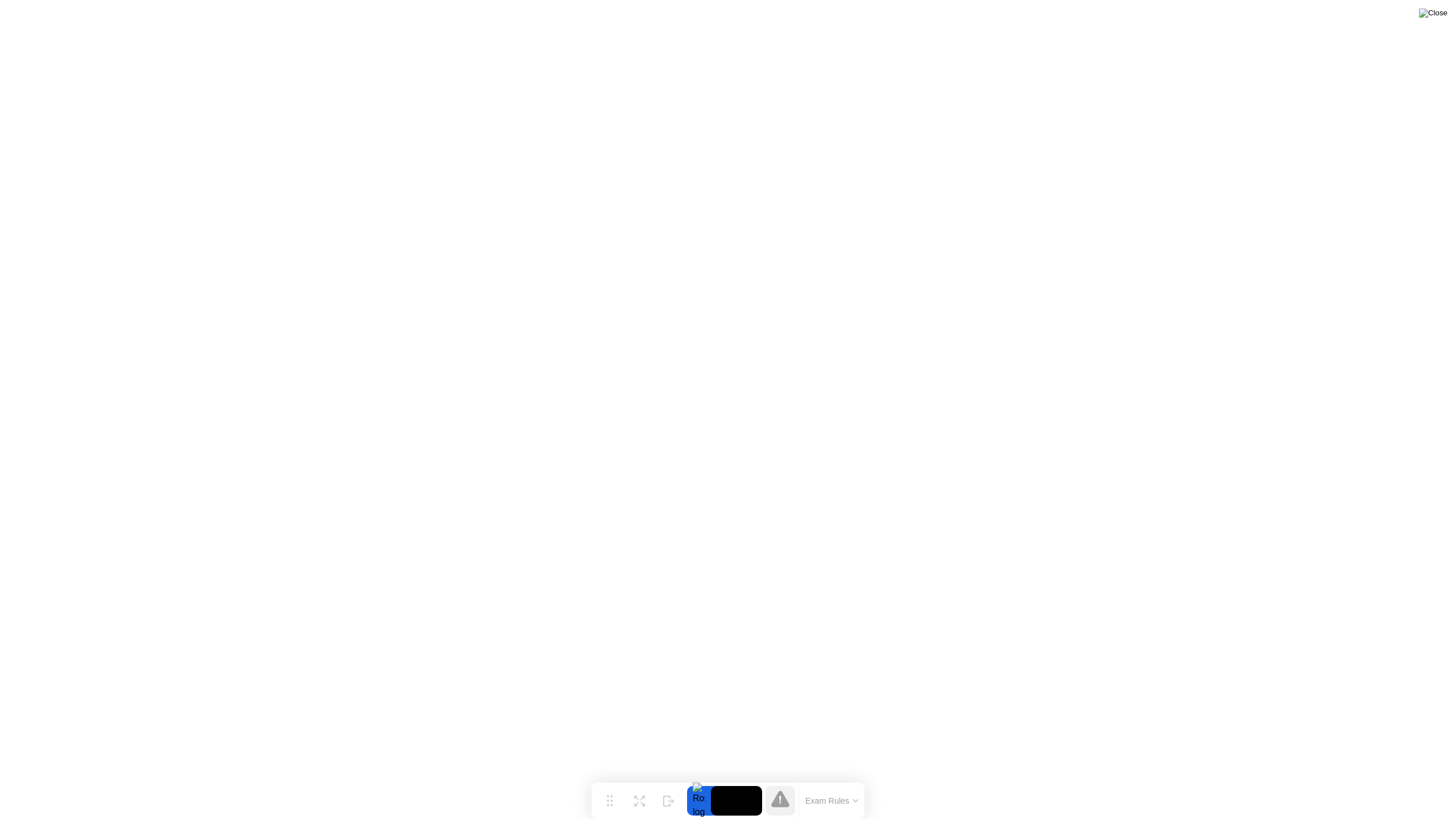
click at [1434, 14] on button at bounding box center [1433, 13] width 34 height 15
drag, startPoint x: 699, startPoint y: 431, endPoint x: 704, endPoint y: 429, distance: 5.4
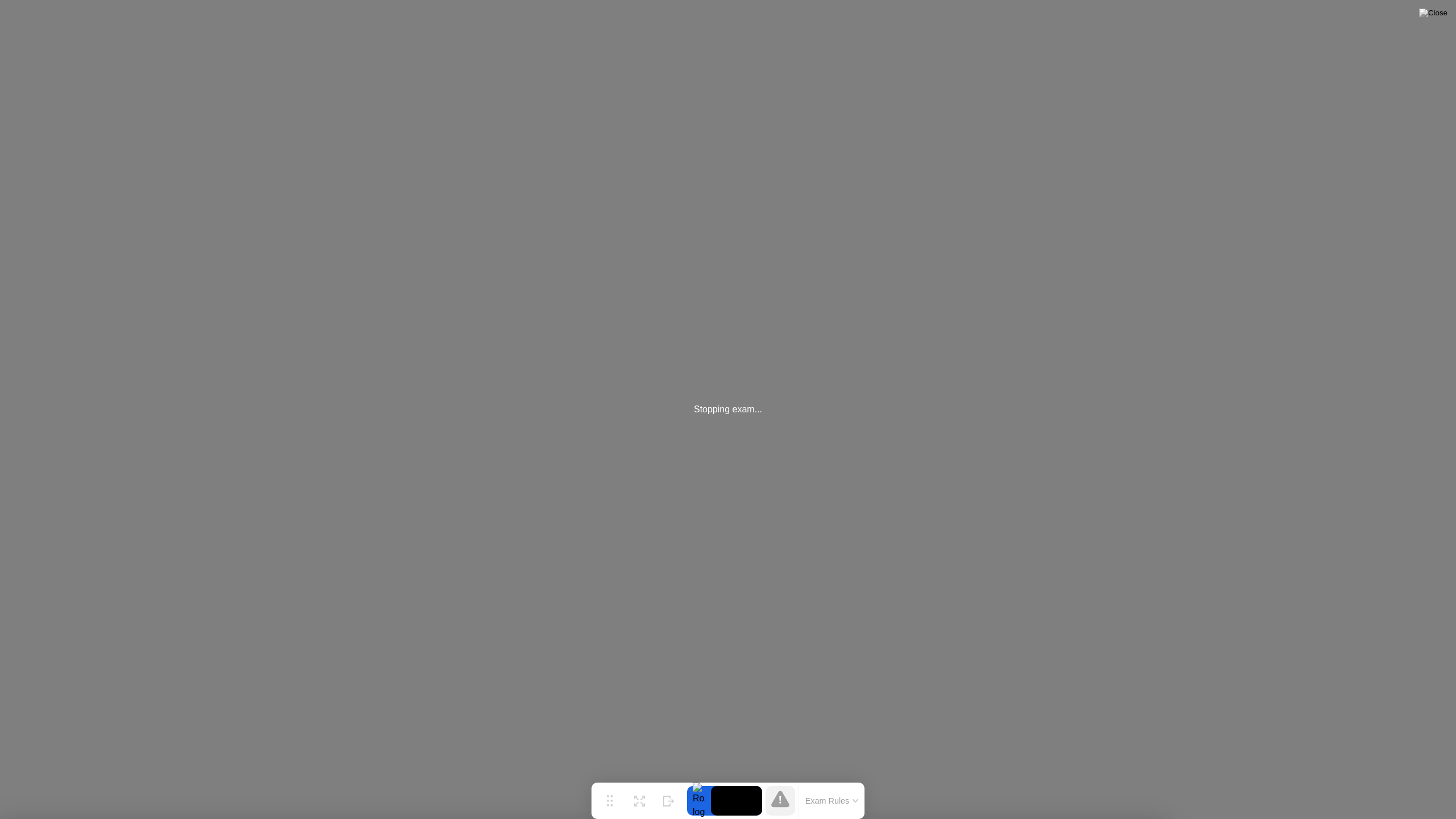
click at [96, 87] on div "Stopping exam..." at bounding box center [728, 410] width 1456 height 819
click at [734, 399] on div "Stopping exam..." at bounding box center [728, 410] width 1456 height 819
click at [739, 427] on div "Stopping exam..." at bounding box center [728, 410] width 1456 height 819
click at [29, 0] on div "Stopping exam..." at bounding box center [728, 410] width 1456 height 819
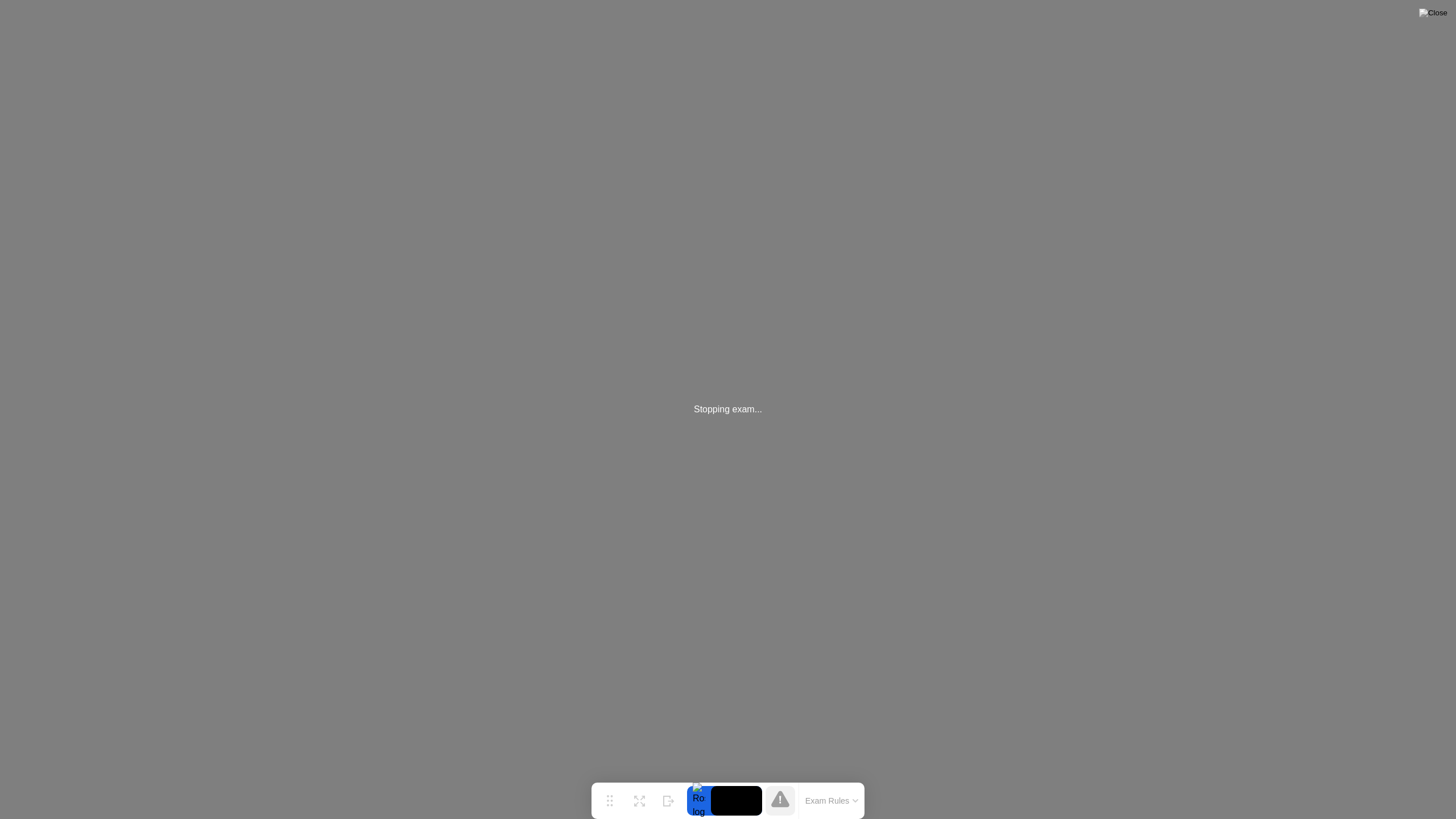
click at [642, 433] on div "Stopping exam..." at bounding box center [728, 410] width 1456 height 819
click at [630, 413] on div "Stopping exam..." at bounding box center [728, 410] width 1456 height 819
click at [597, 378] on div "Stopping exam..." at bounding box center [728, 410] width 1456 height 819
click at [1456, 0] on div "Stopping exam..." at bounding box center [728, 410] width 1456 height 819
click at [797, 377] on div "Stopping exam..." at bounding box center [728, 410] width 1456 height 819
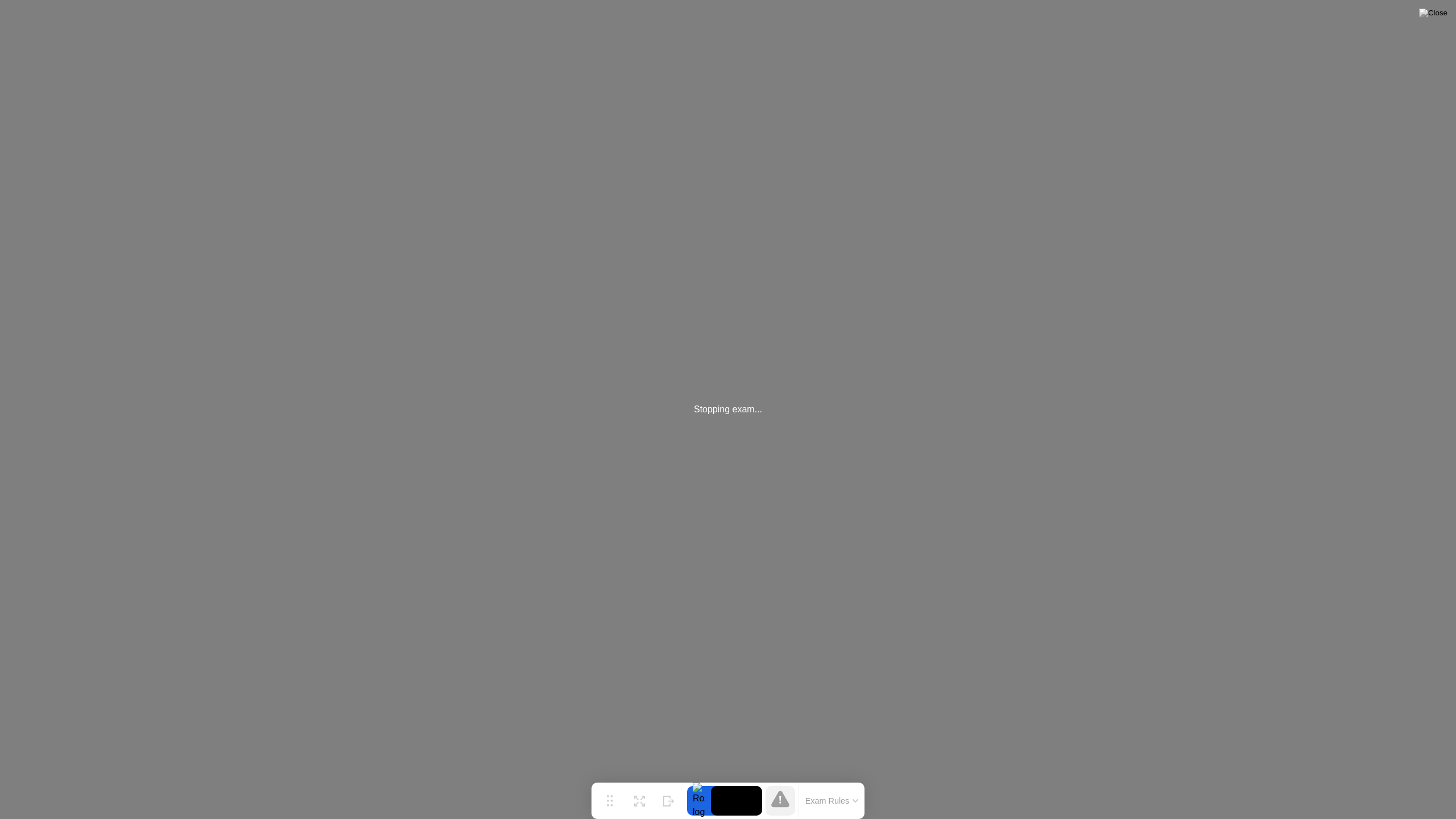
click at [813, 372] on div "Stopping exam..." at bounding box center [728, 410] width 1456 height 819
drag, startPoint x: 695, startPoint y: 422, endPoint x: 702, endPoint y: 421, distance: 7.1
